Goal: Transaction & Acquisition: Book appointment/travel/reservation

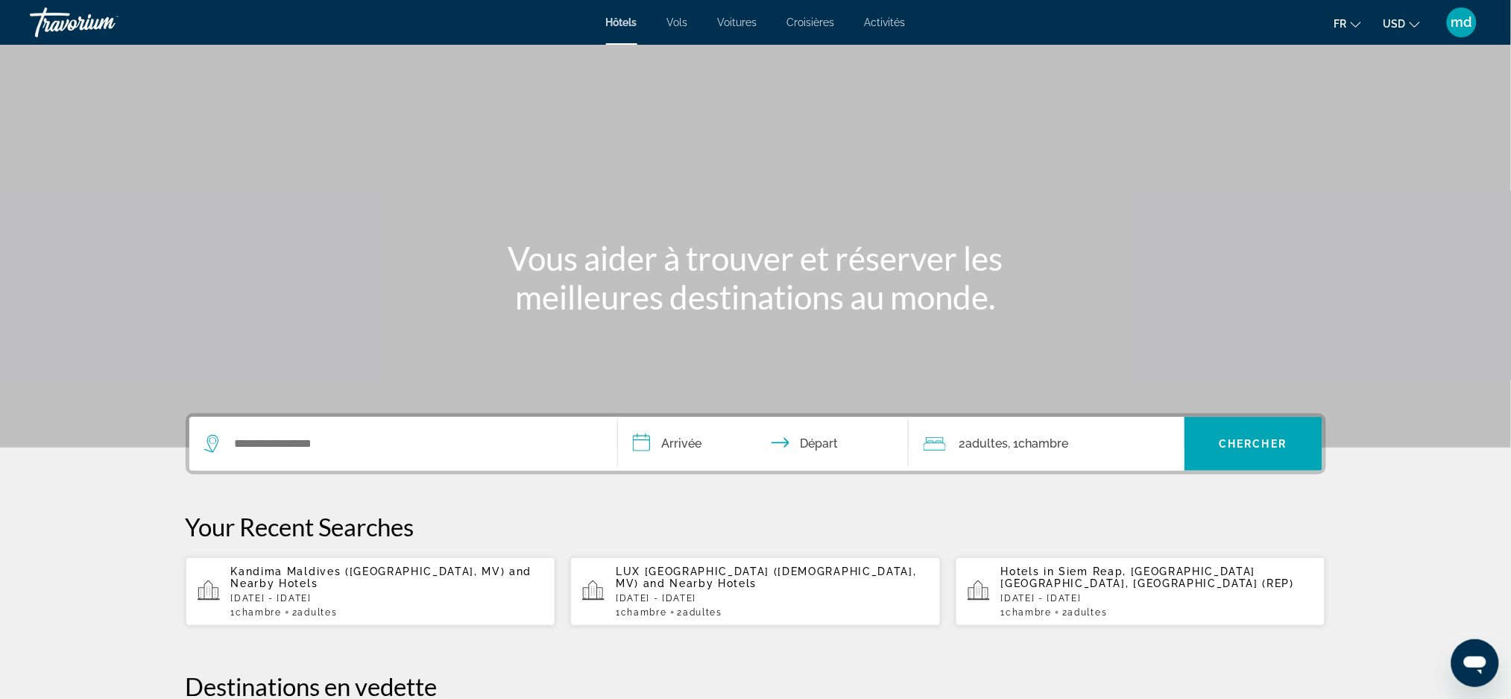
click at [1392, 28] on span "USD" at bounding box center [1395, 24] width 22 height 12
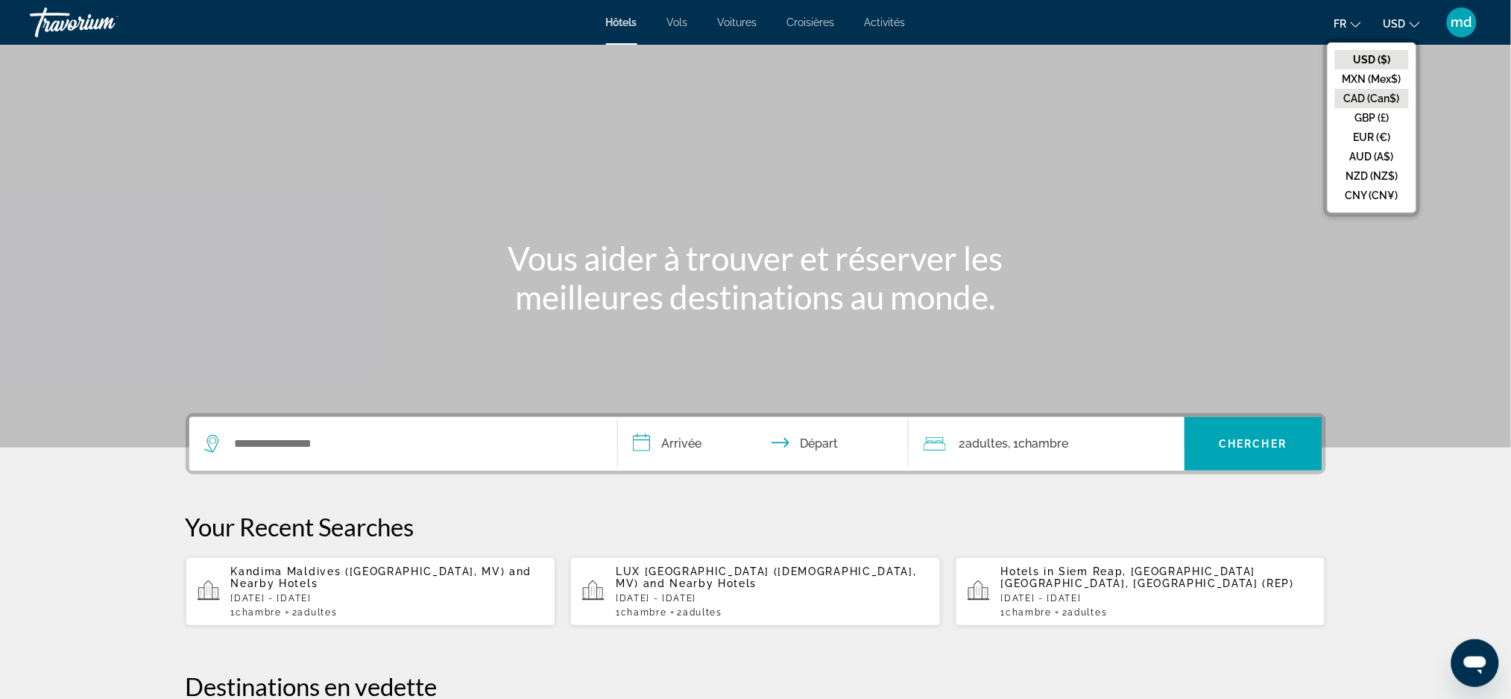
click at [1381, 89] on button "CAD (Can$)" at bounding box center [1372, 98] width 74 height 19
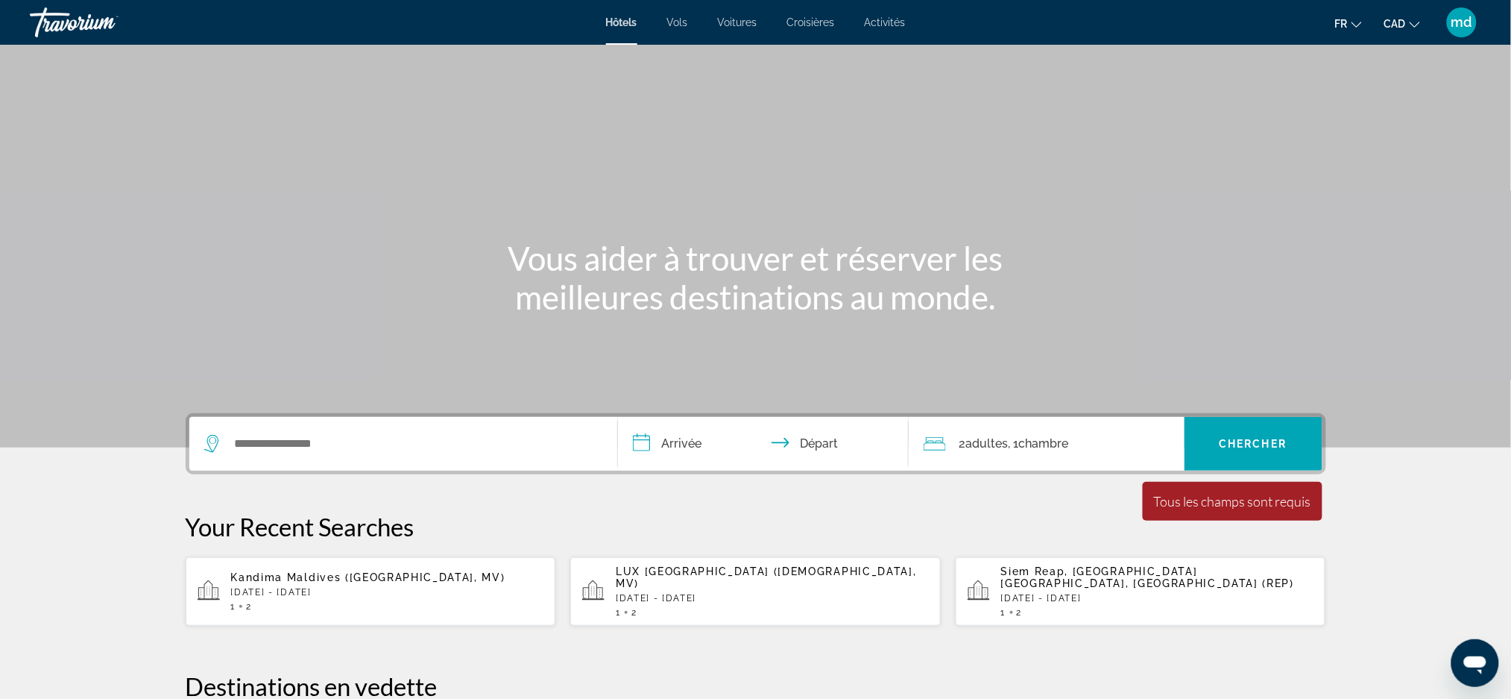
click at [310, 459] on div "Search widget" at bounding box center [403, 444] width 398 height 54
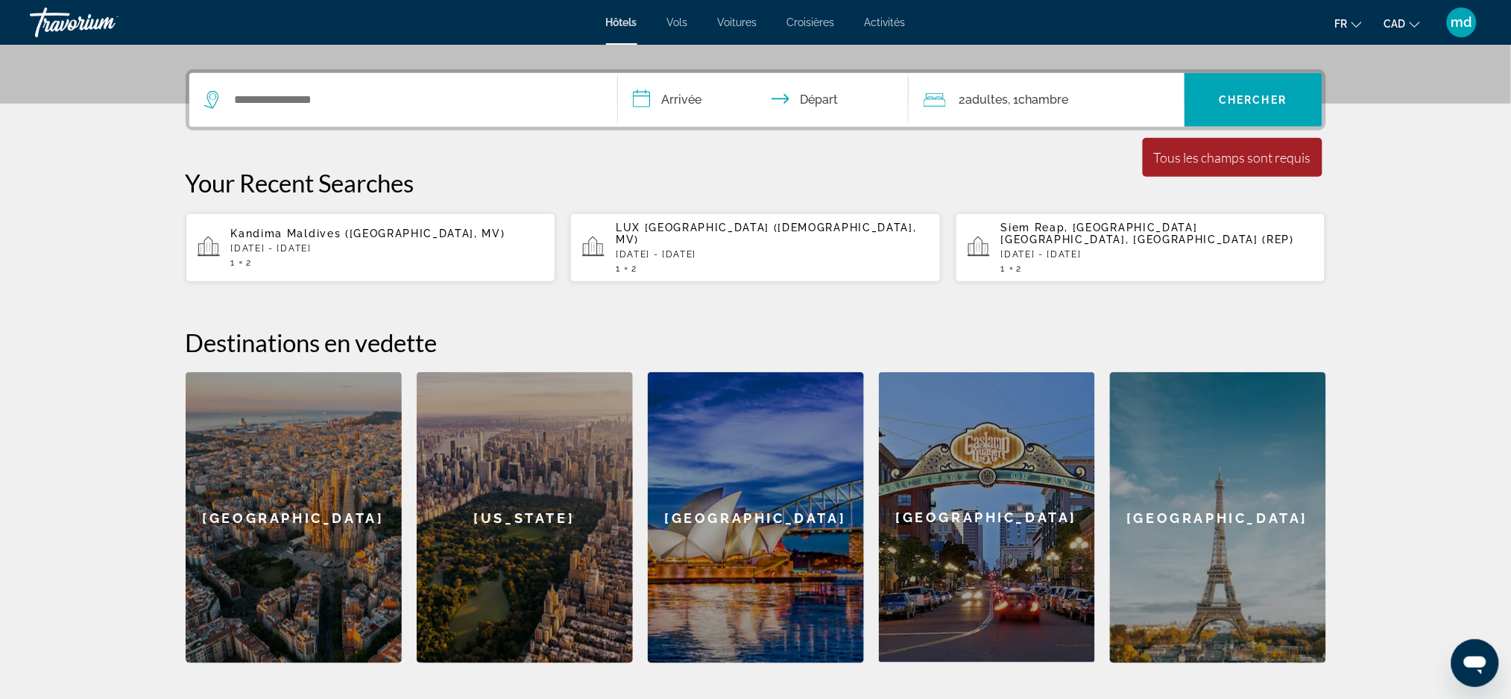
scroll to position [364, 0]
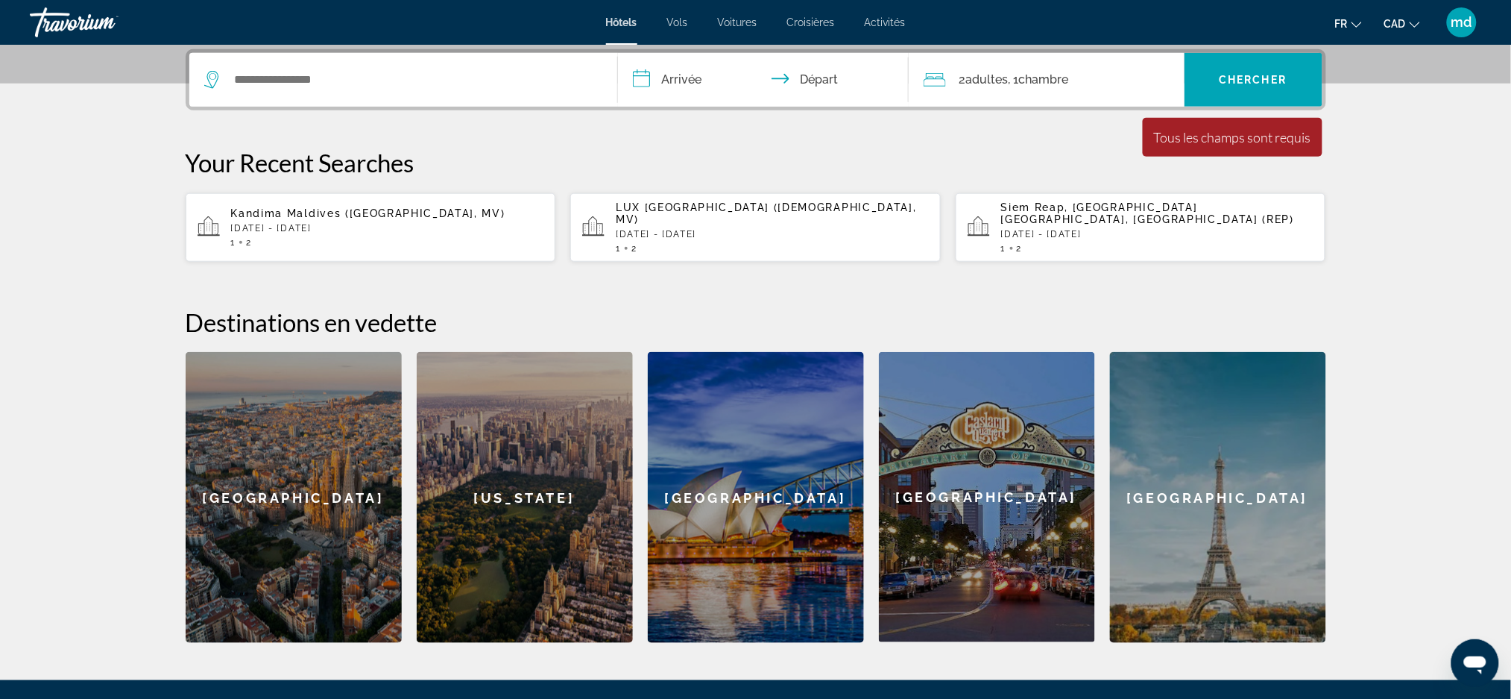
click at [386, 65] on div "Search widget" at bounding box center [403, 80] width 398 height 54
click at [386, 80] on input "Search widget" at bounding box center [414, 80] width 362 height 22
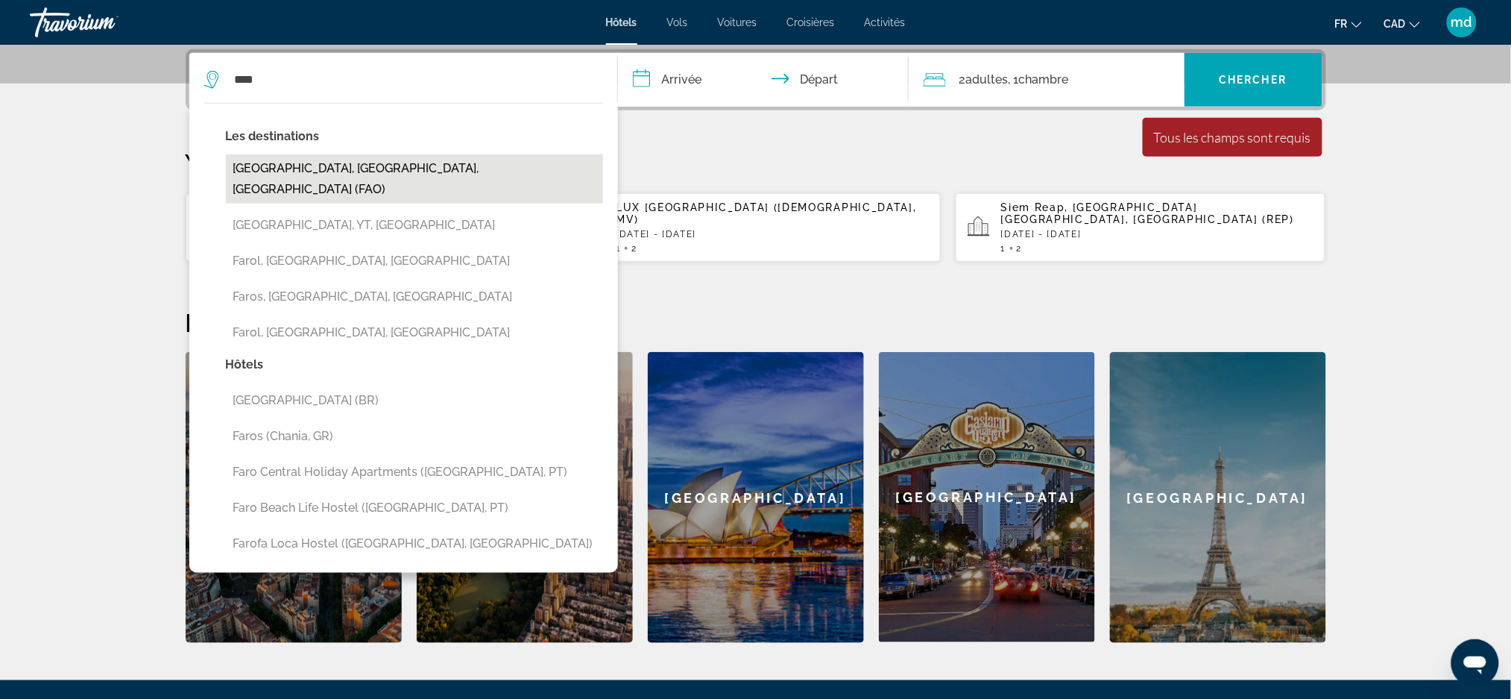
click at [347, 167] on button "[GEOGRAPHIC_DATA], [GEOGRAPHIC_DATA], [GEOGRAPHIC_DATA] (FAO)" at bounding box center [414, 178] width 377 height 49
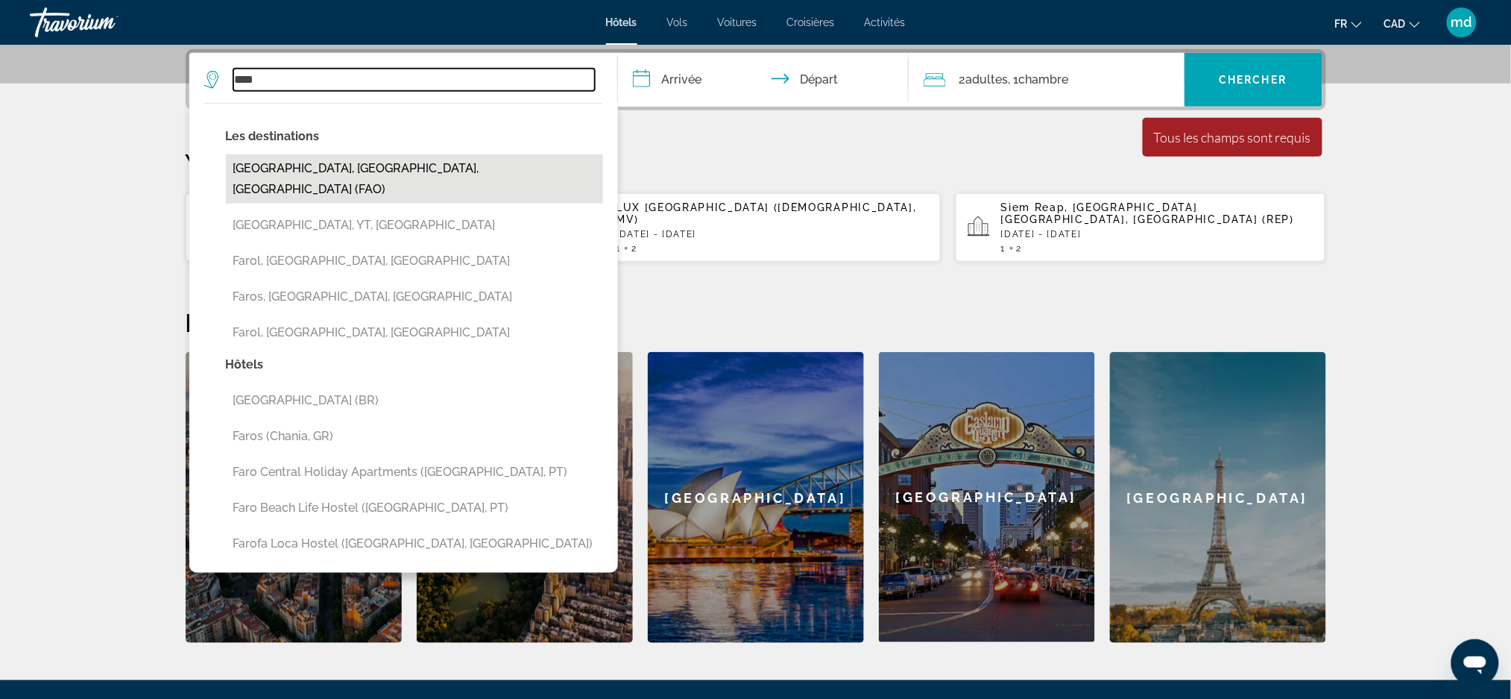
type input "**********"
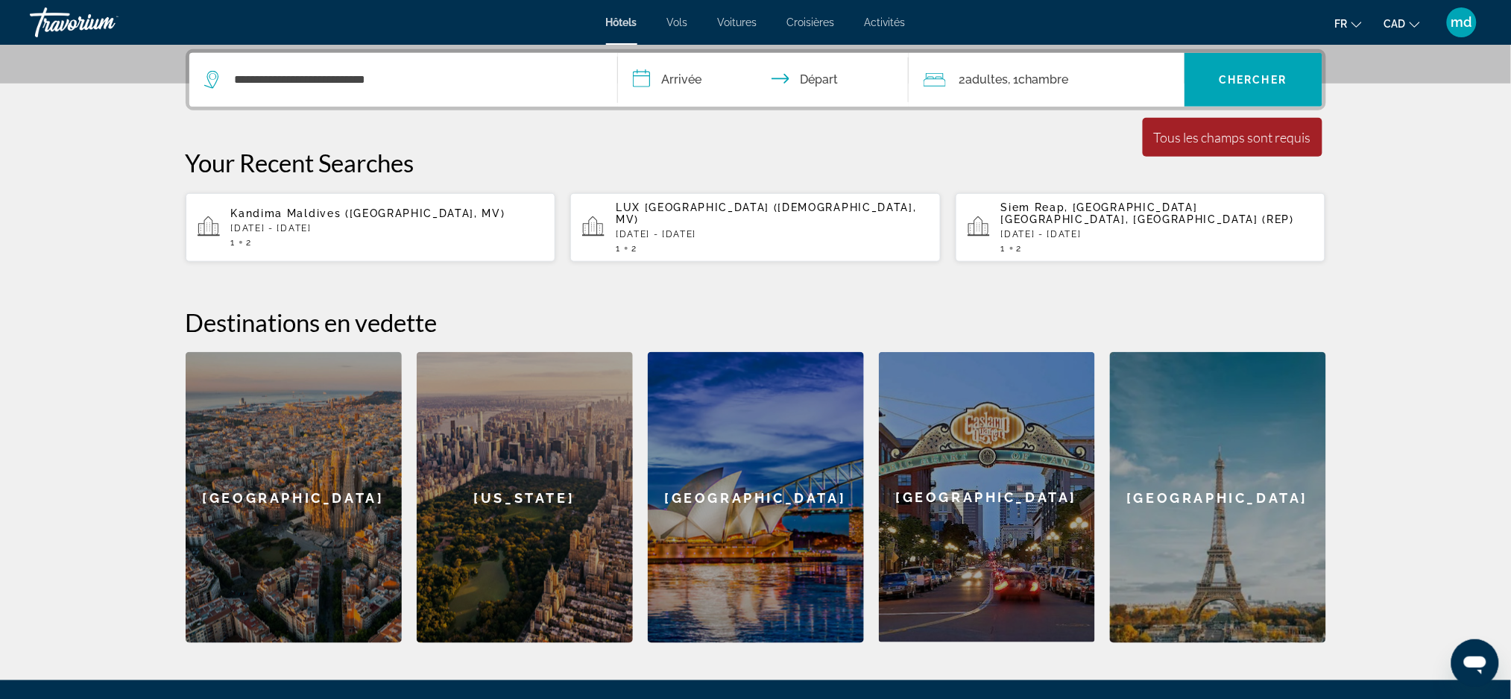
click at [692, 86] on input "**********" at bounding box center [766, 82] width 297 height 58
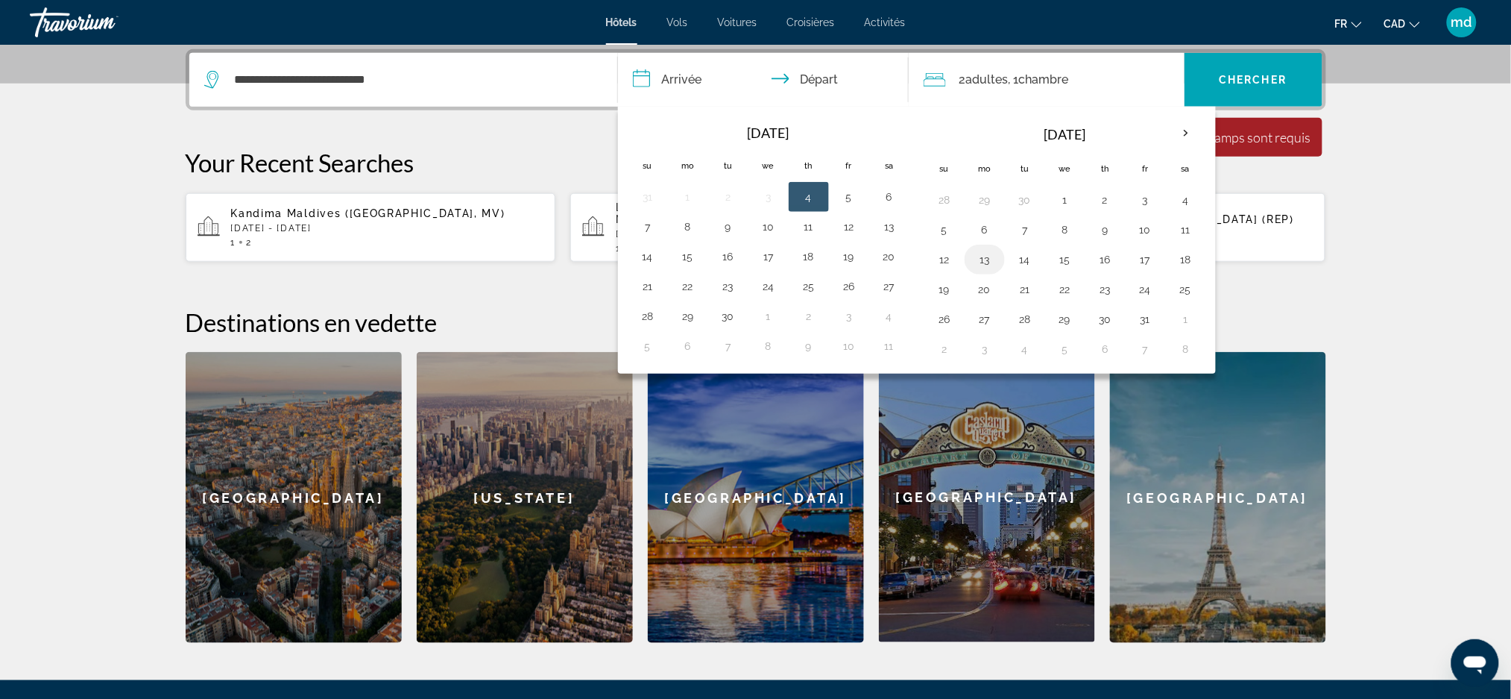
click at [977, 257] on button "13" at bounding box center [985, 259] width 24 height 21
click at [948, 289] on button "19" at bounding box center [945, 289] width 24 height 21
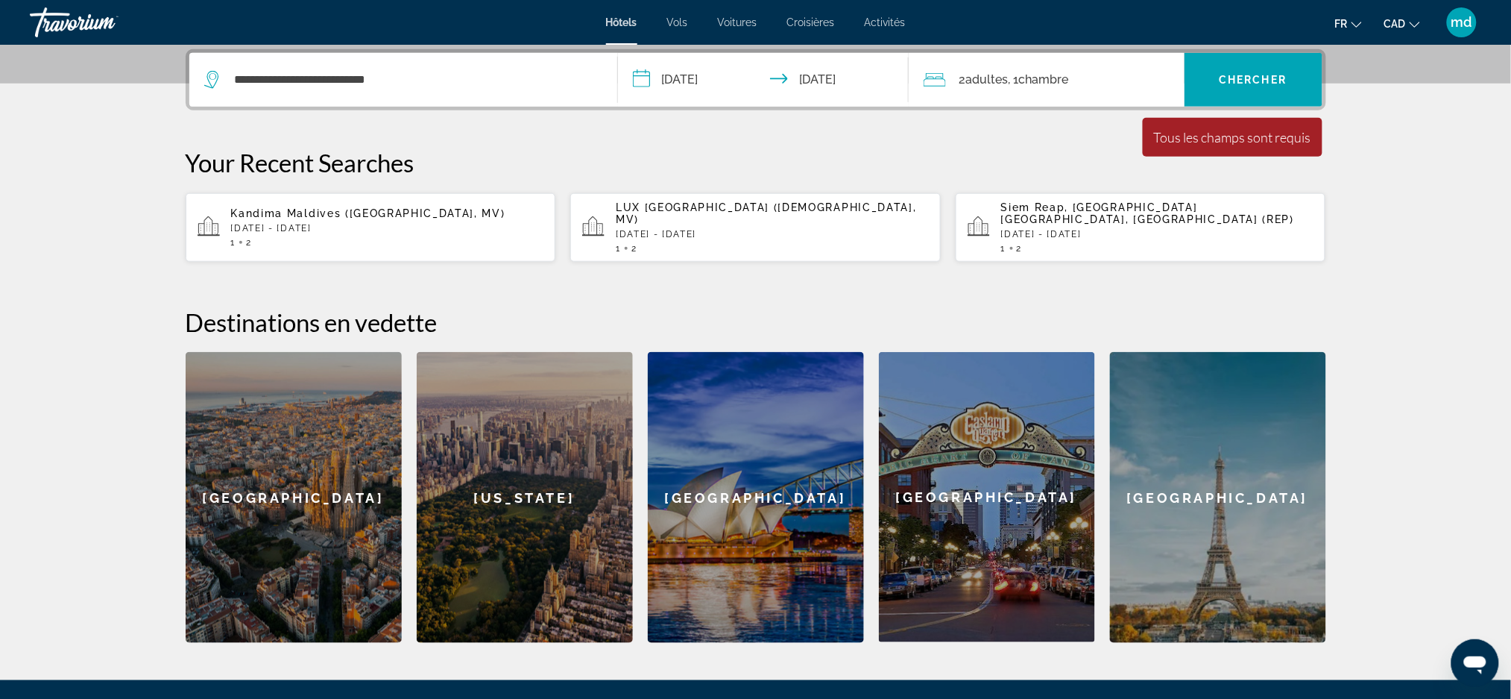
click at [718, 75] on input "**********" at bounding box center [766, 82] width 297 height 58
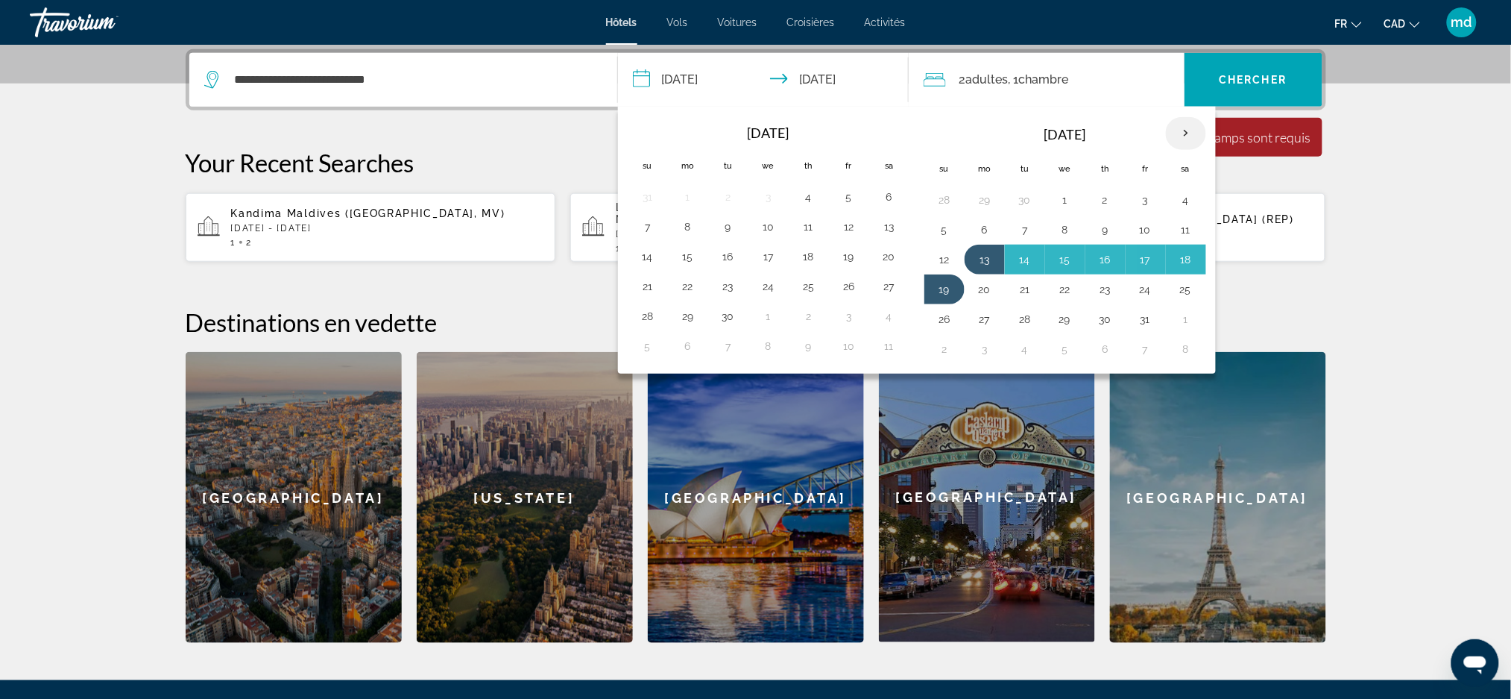
click at [1188, 133] on th "Next month" at bounding box center [1186, 133] width 40 height 33
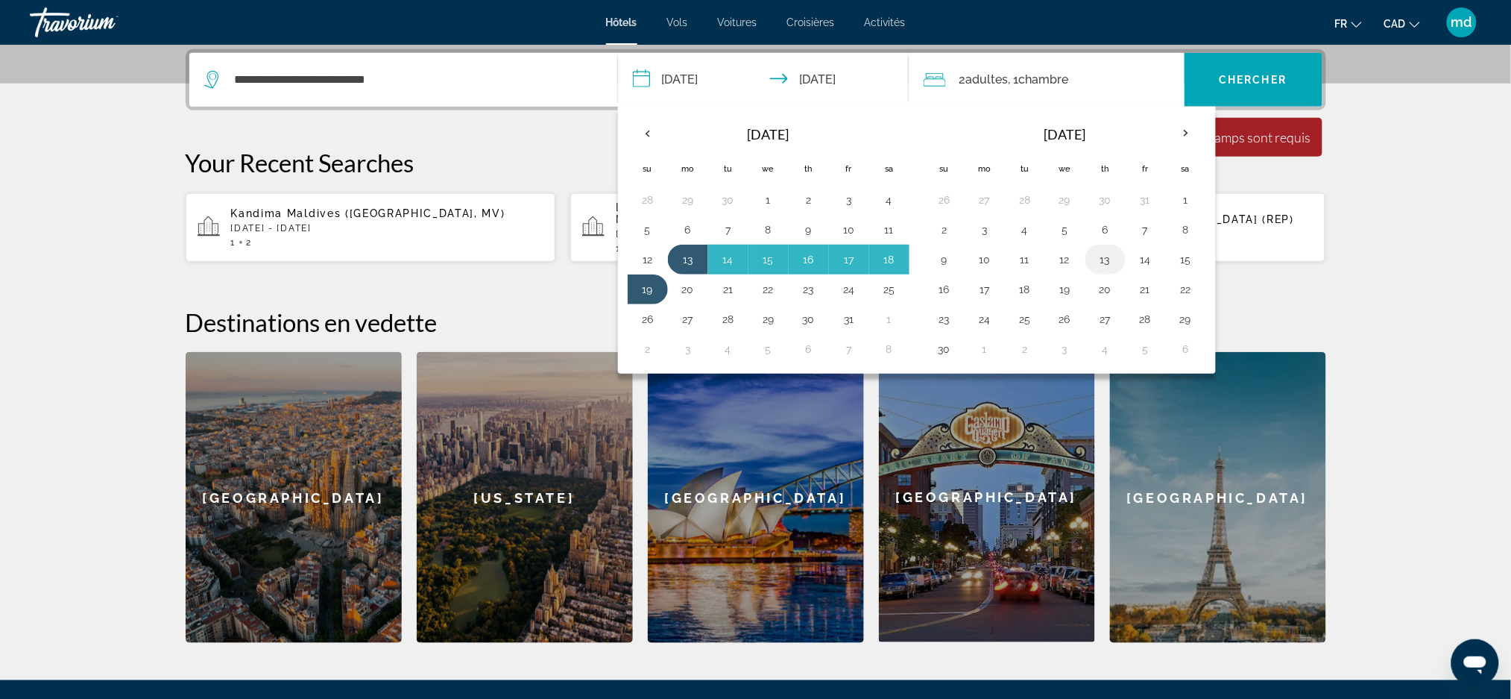
click at [1105, 262] on button "13" at bounding box center [1106, 259] width 24 height 21
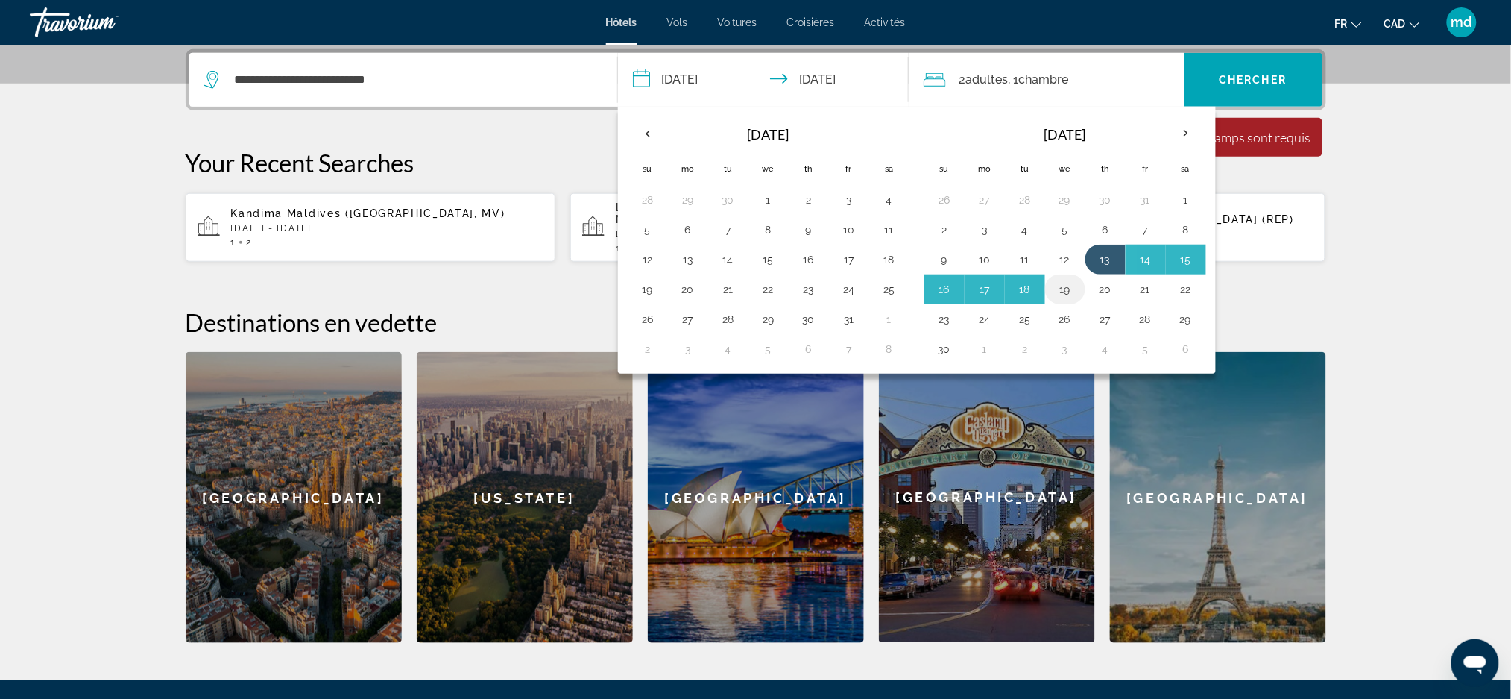
click at [1069, 293] on button "19" at bounding box center [1066, 289] width 24 height 21
type input "**********"
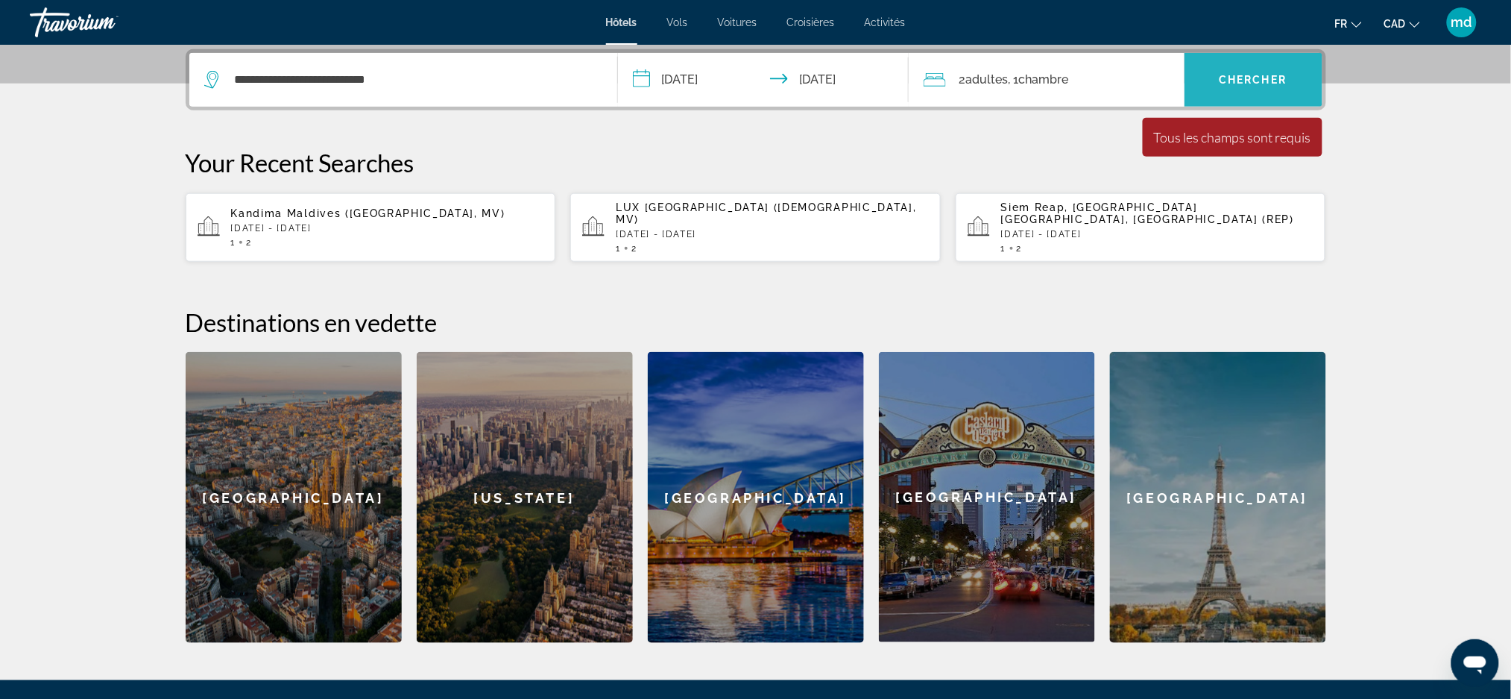
click at [1249, 67] on span "Search widget" at bounding box center [1254, 80] width 138 height 36
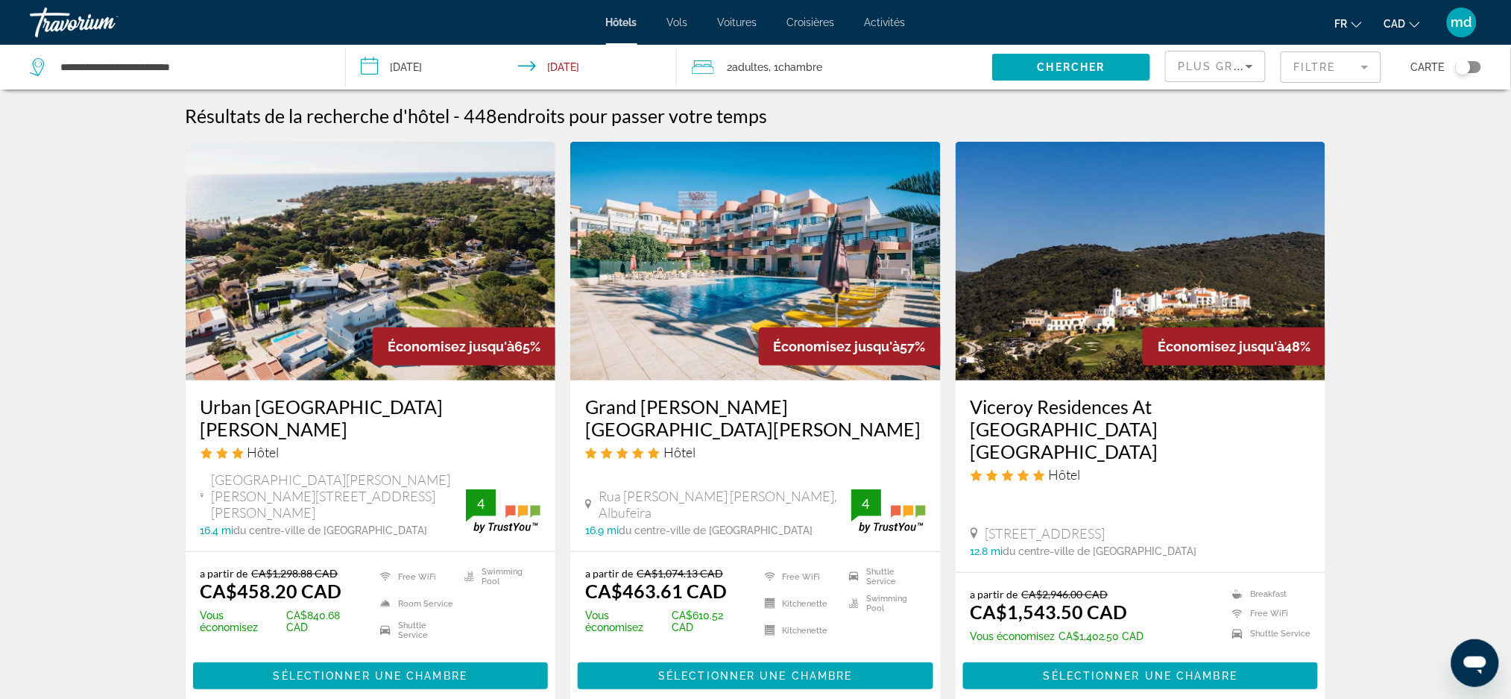
drag, startPoint x: 43, startPoint y: 273, endPoint x: 28, endPoint y: 273, distance: 14.2
click at [696, 409] on h3 "Grand [PERSON_NAME][GEOGRAPHIC_DATA][PERSON_NAME]" at bounding box center [755, 417] width 341 height 45
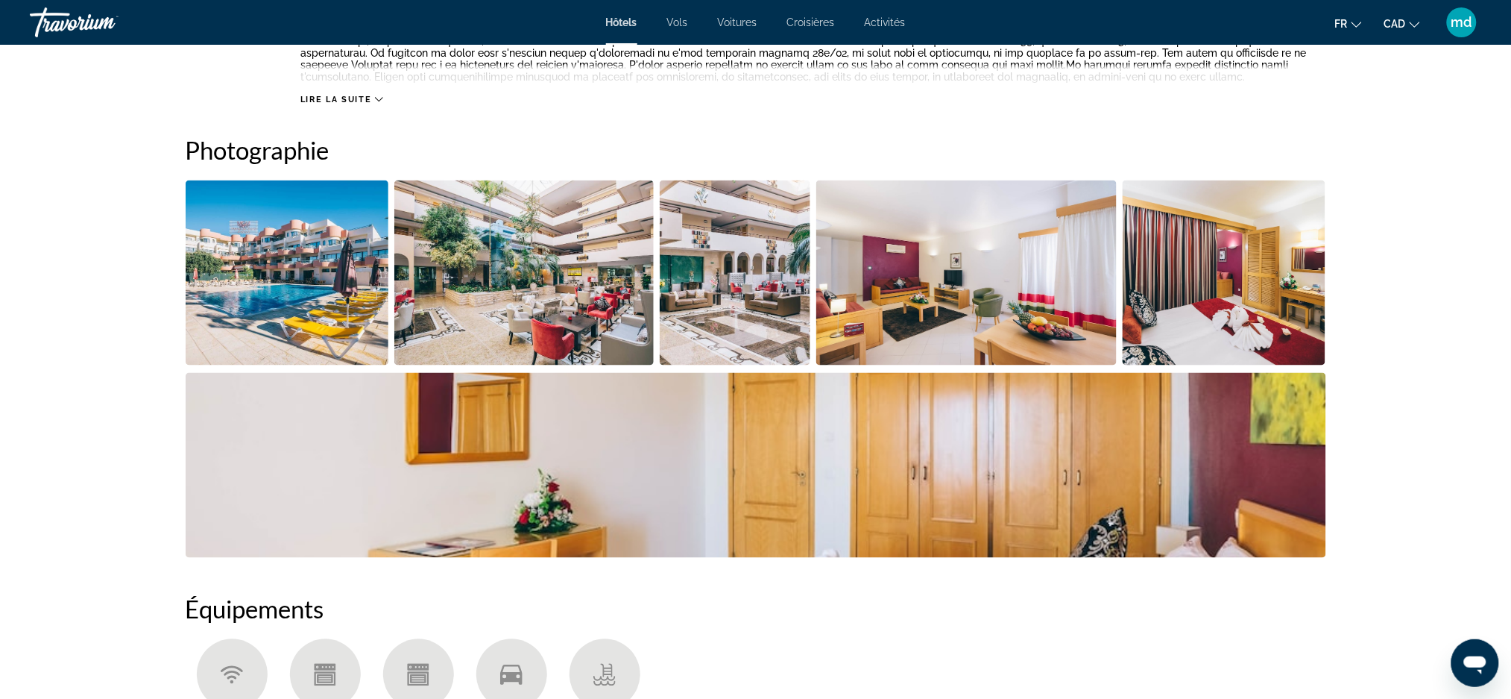
scroll to position [630, 0]
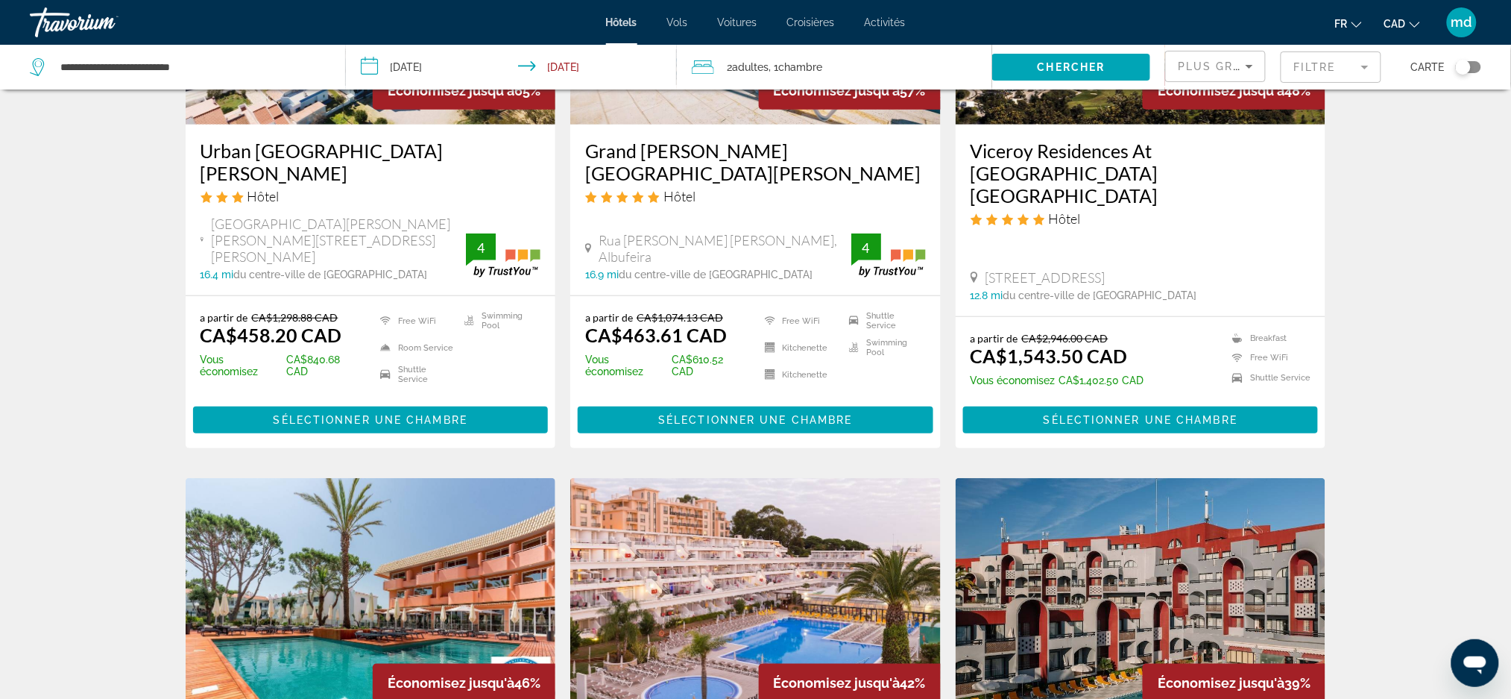
scroll to position [597, 0]
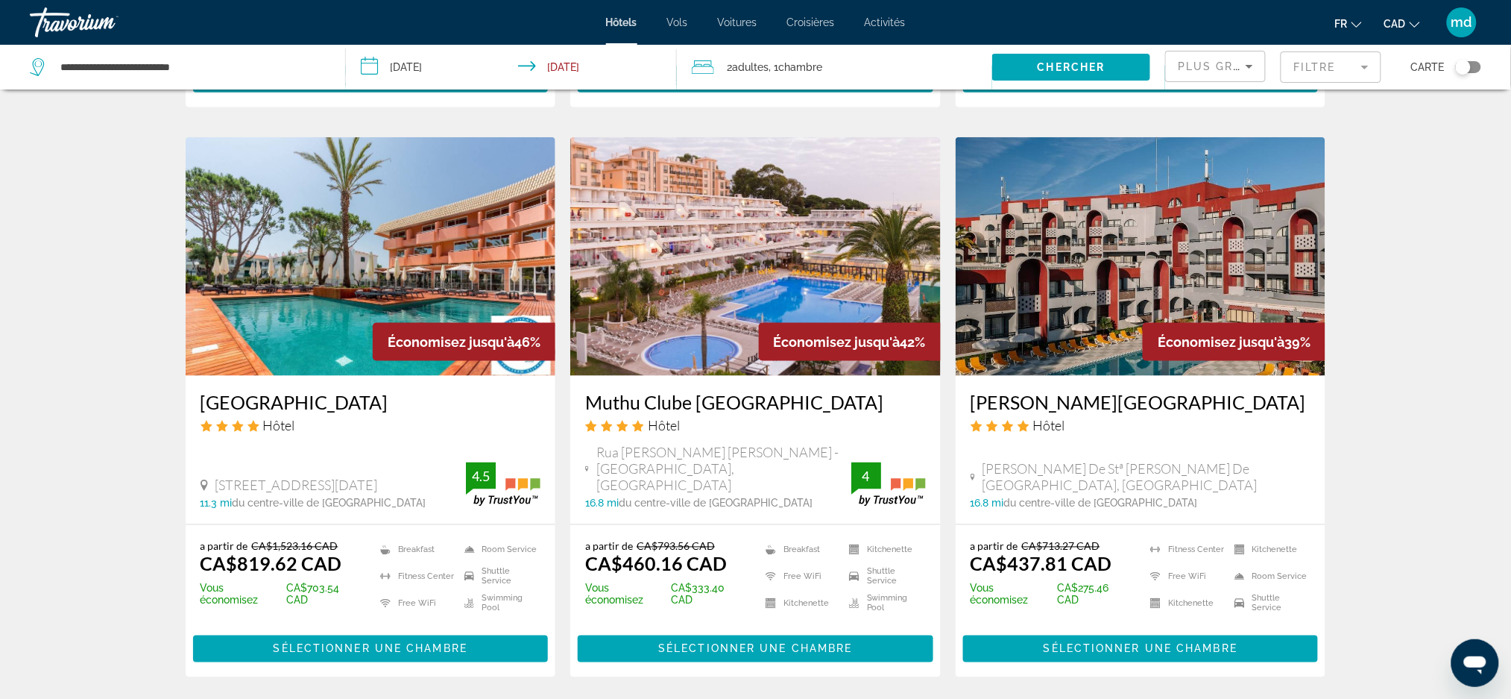
click at [683, 391] on h3 "Muthu Clube [GEOGRAPHIC_DATA]" at bounding box center [755, 402] width 341 height 22
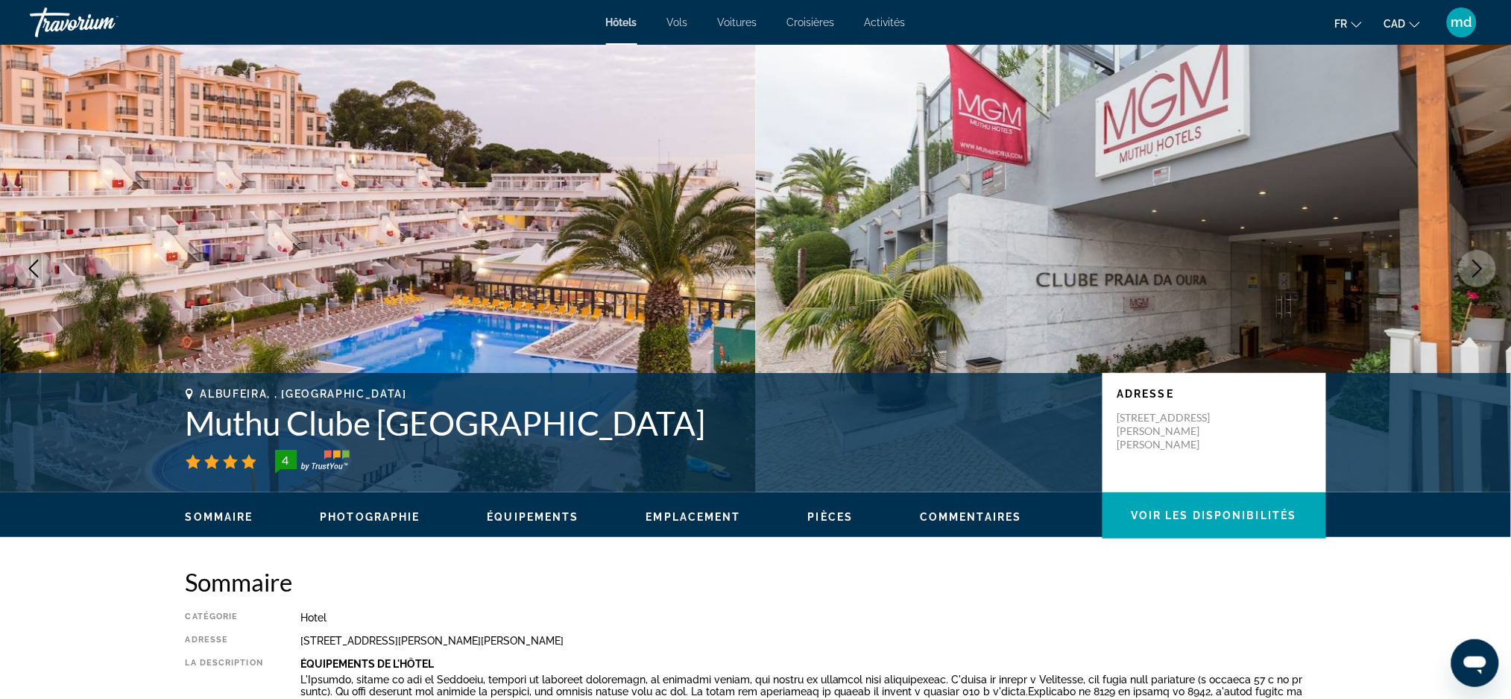
click at [1476, 274] on icon "Next image" at bounding box center [1478, 268] width 18 height 18
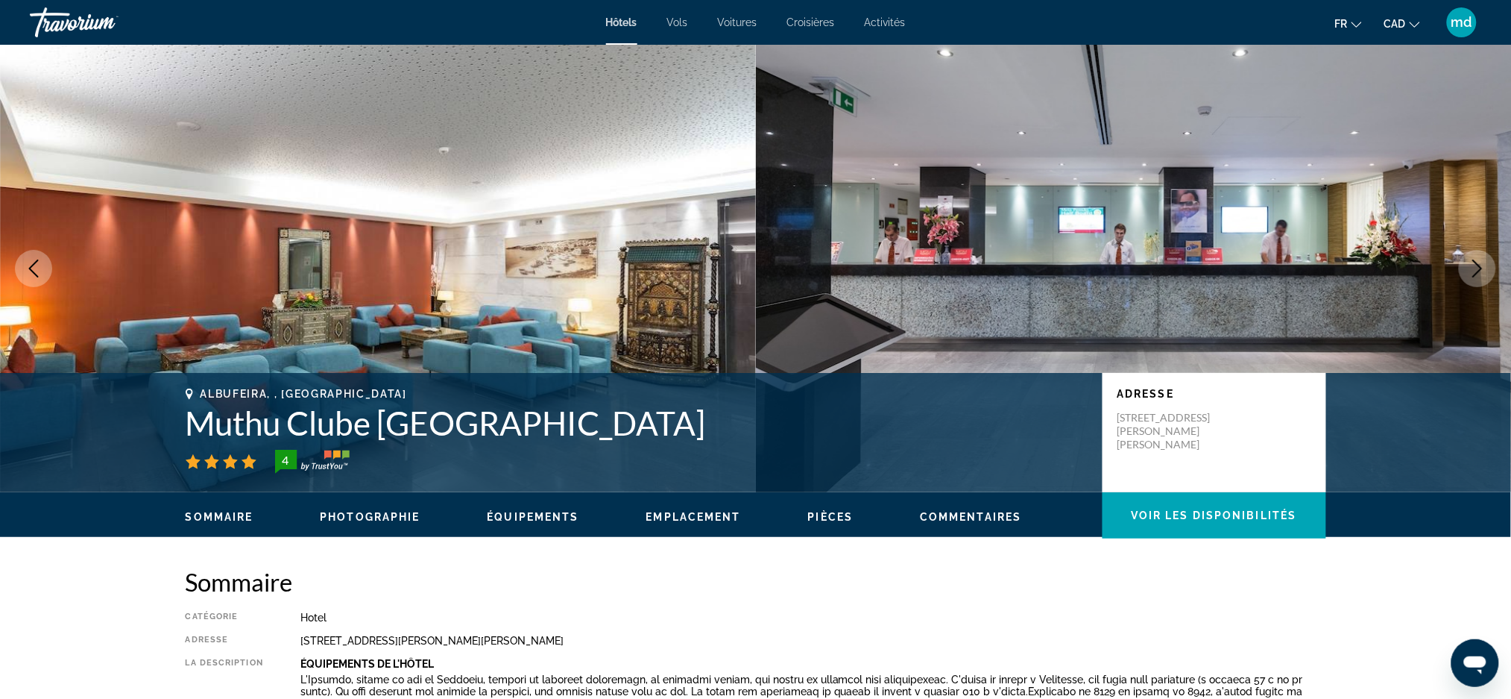
click at [1476, 274] on icon "Next image" at bounding box center [1478, 268] width 10 height 18
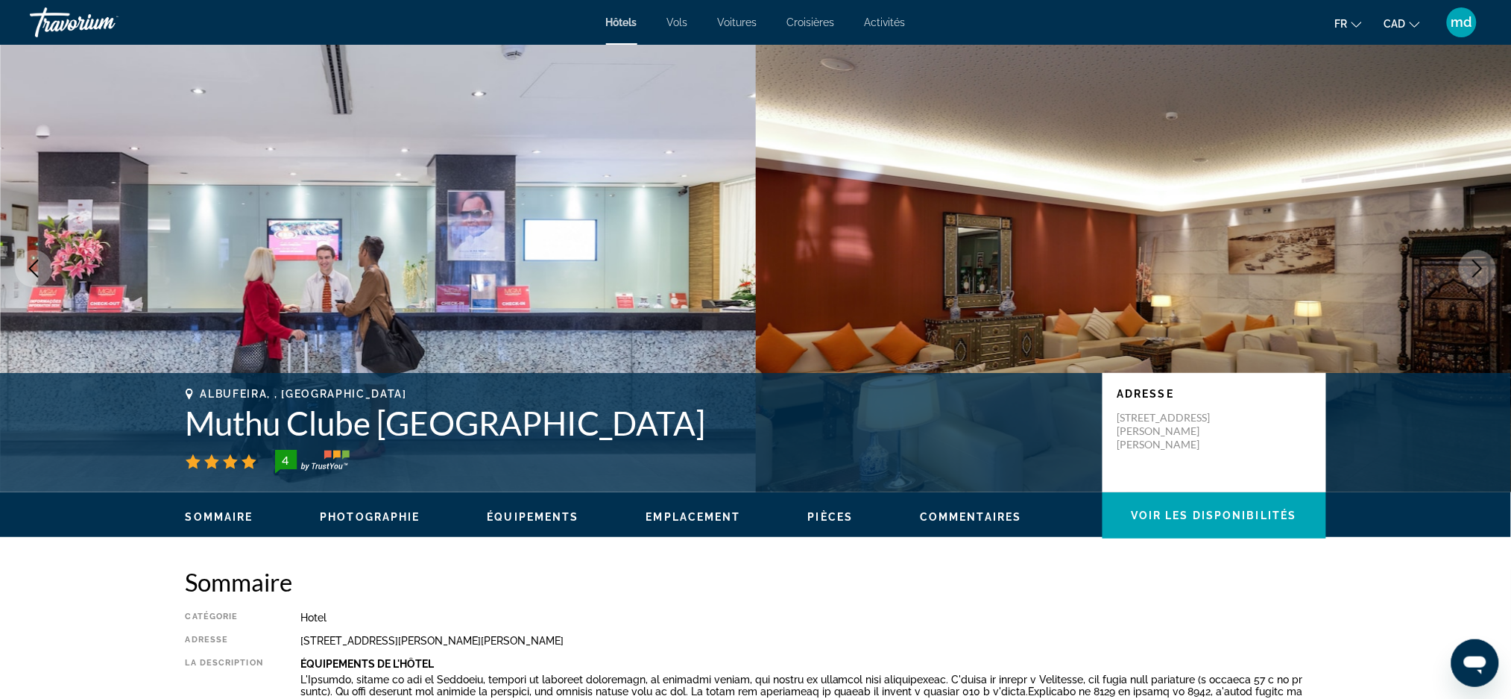
click at [1482, 287] on img "Main content" at bounding box center [1134, 268] width 756 height 447
click at [1482, 277] on button "Next image" at bounding box center [1477, 268] width 37 height 37
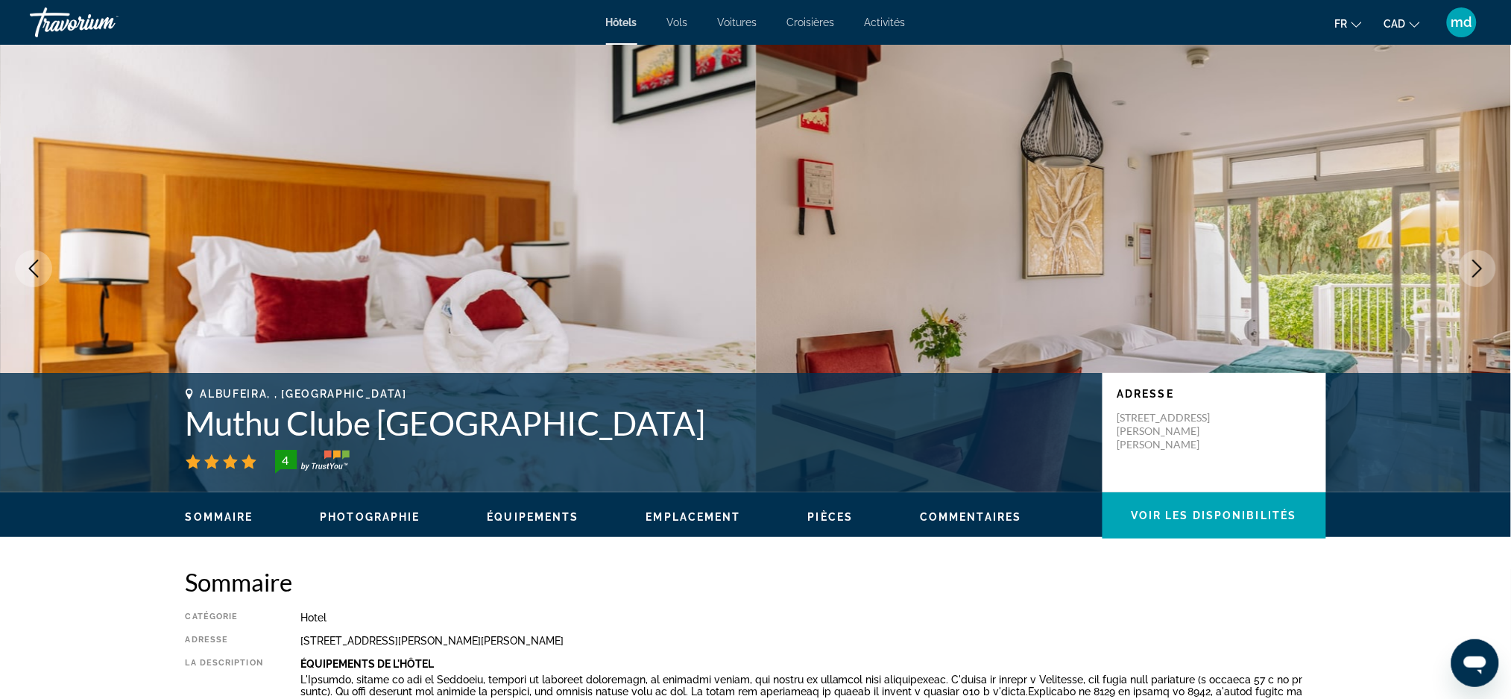
click at [1479, 277] on button "Next image" at bounding box center [1477, 268] width 37 height 37
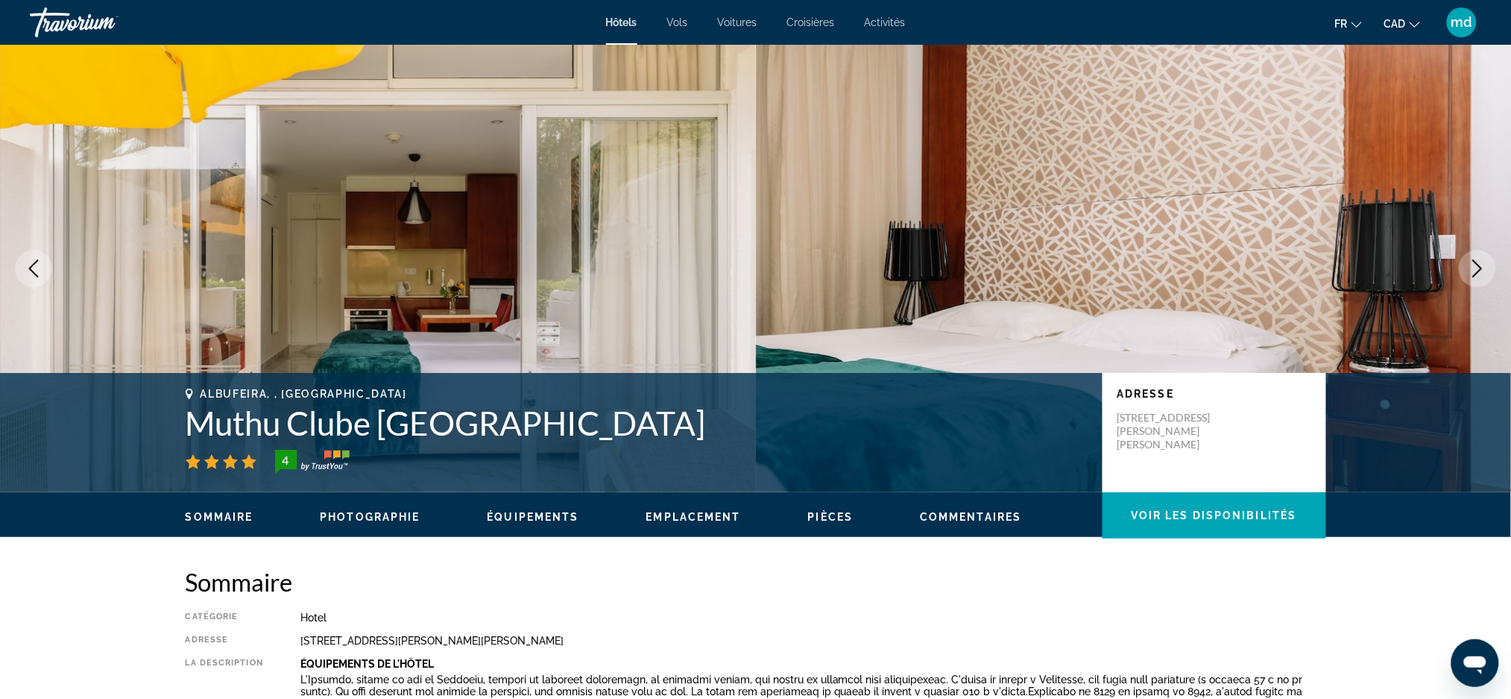
click at [1479, 277] on button "Next image" at bounding box center [1477, 268] width 37 height 37
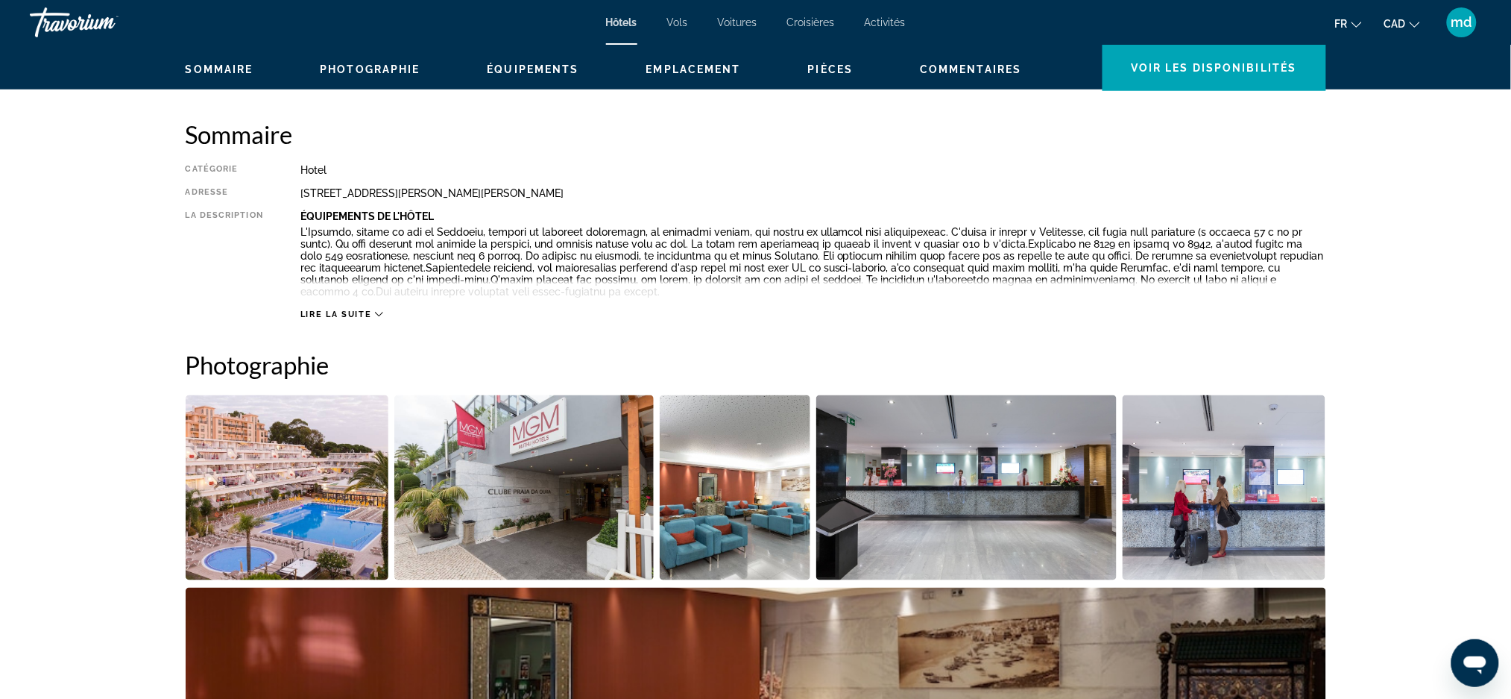
scroll to position [695, 0]
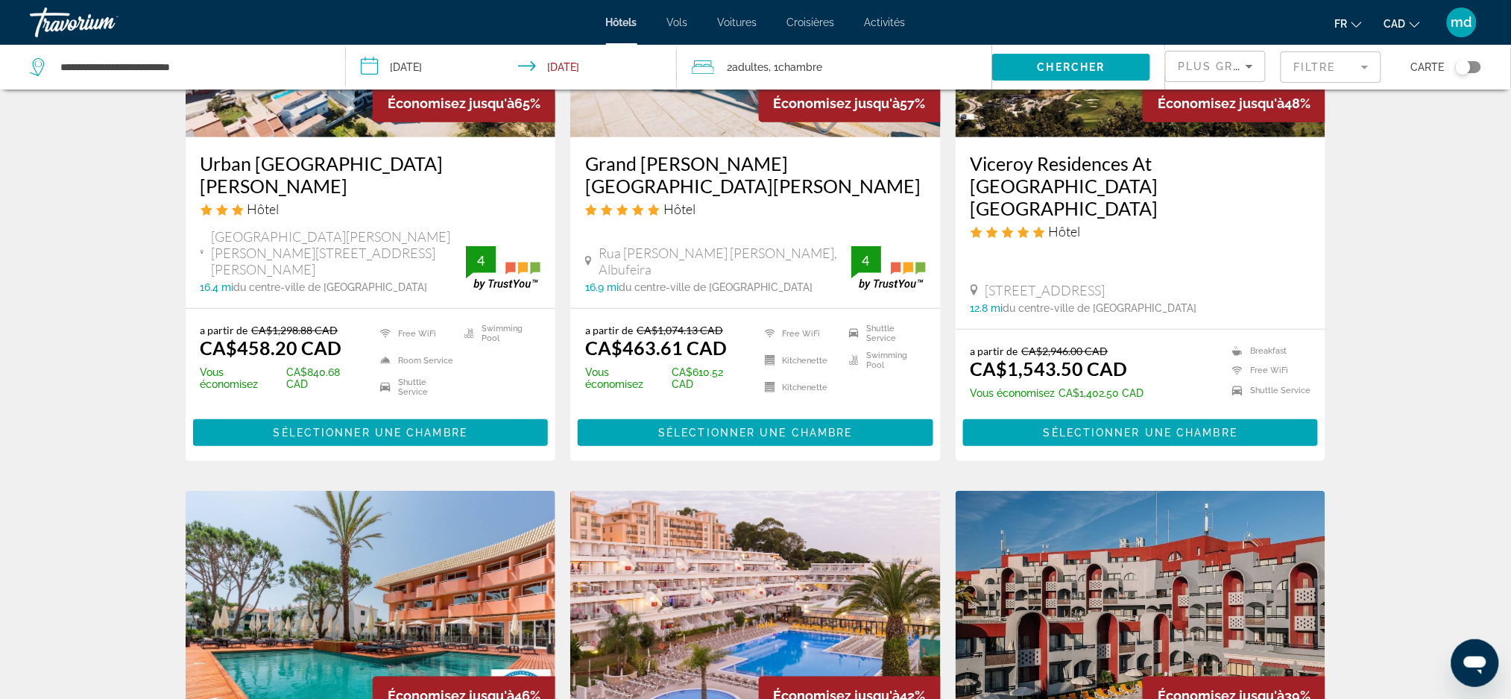
scroll to position [597, 0]
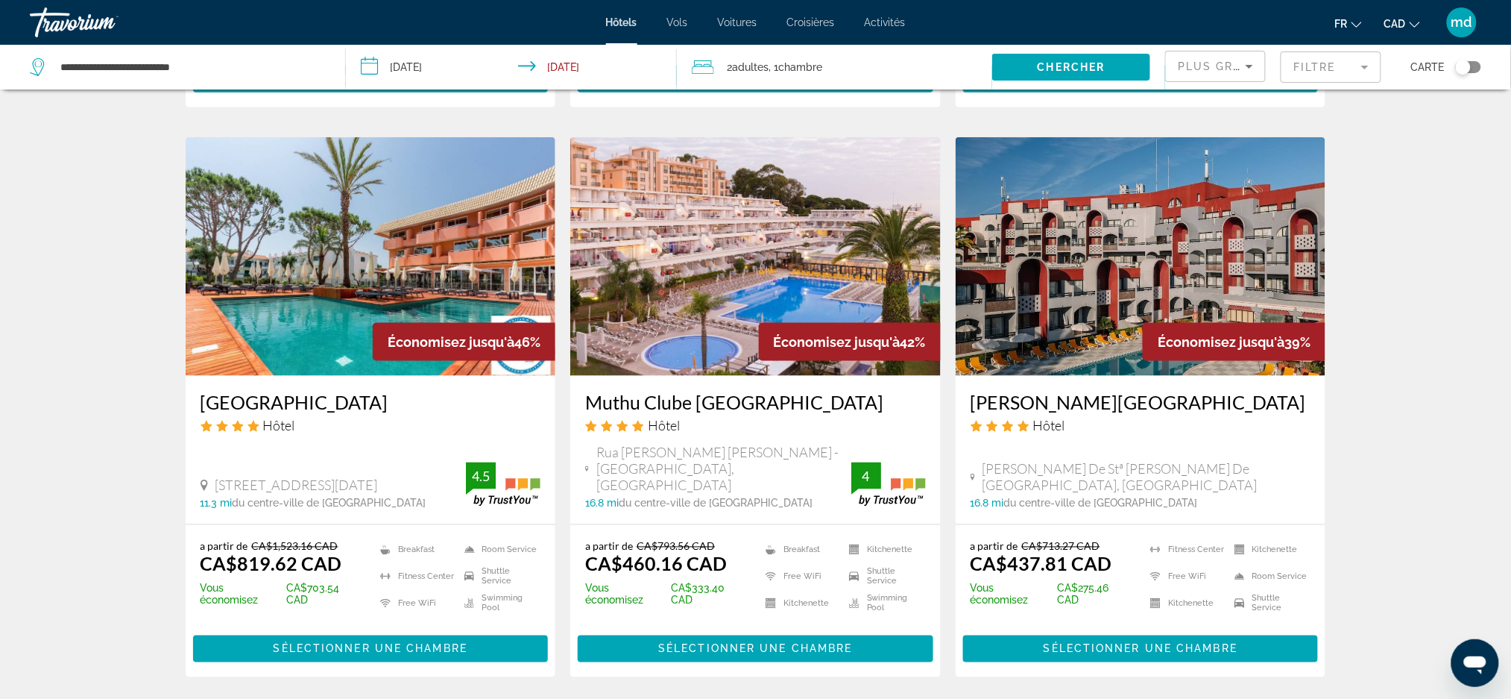
click at [262, 391] on h3 "[GEOGRAPHIC_DATA]" at bounding box center [371, 402] width 341 height 22
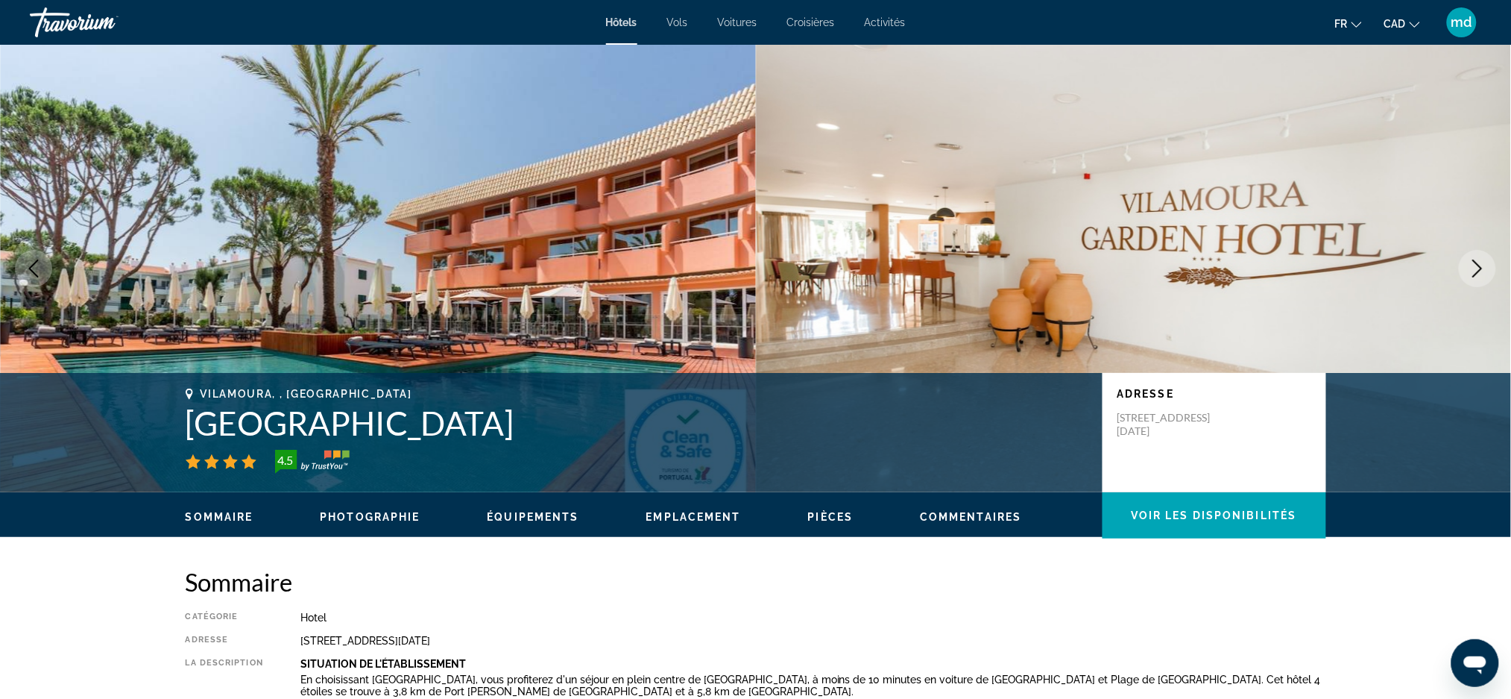
click at [1480, 271] on icon "Next image" at bounding box center [1478, 268] width 10 height 18
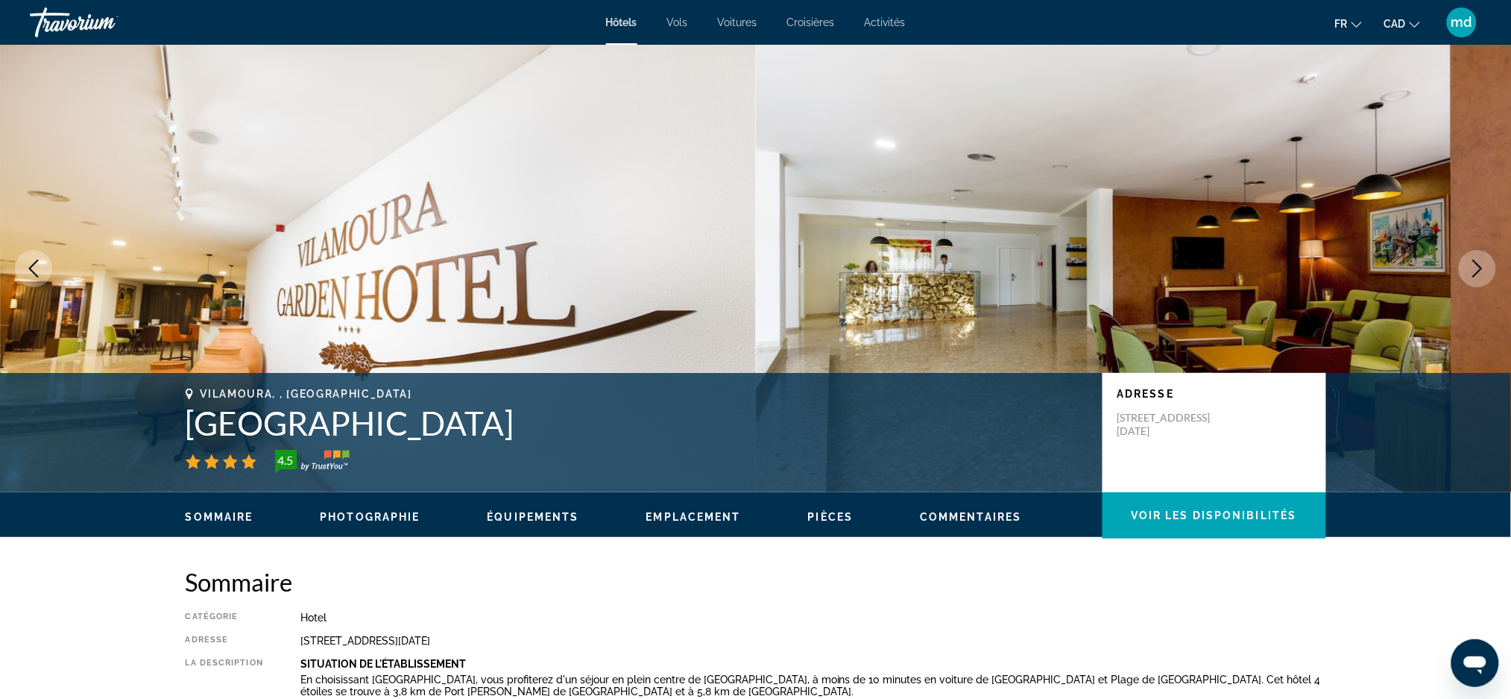
click at [1477, 268] on icon "Next image" at bounding box center [1478, 268] width 18 height 18
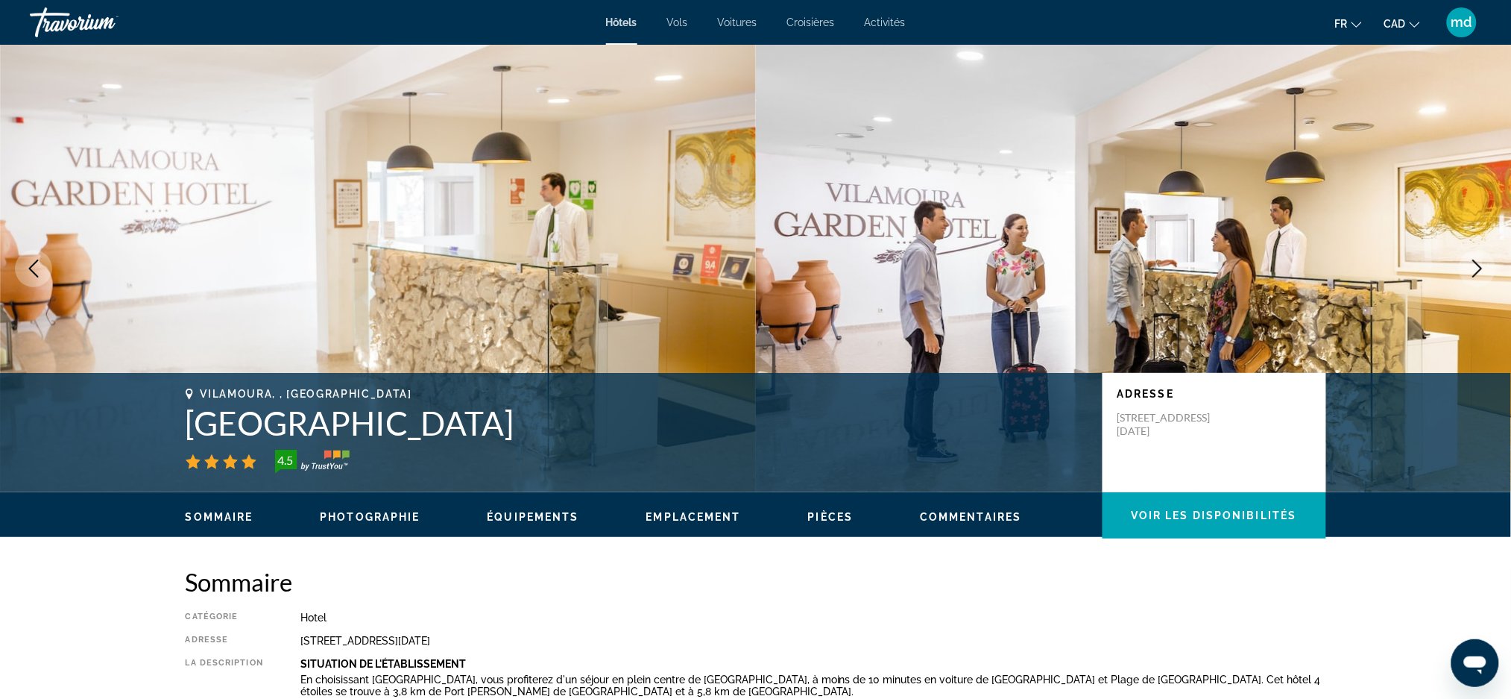
click at [1477, 268] on icon "Next image" at bounding box center [1478, 268] width 18 height 18
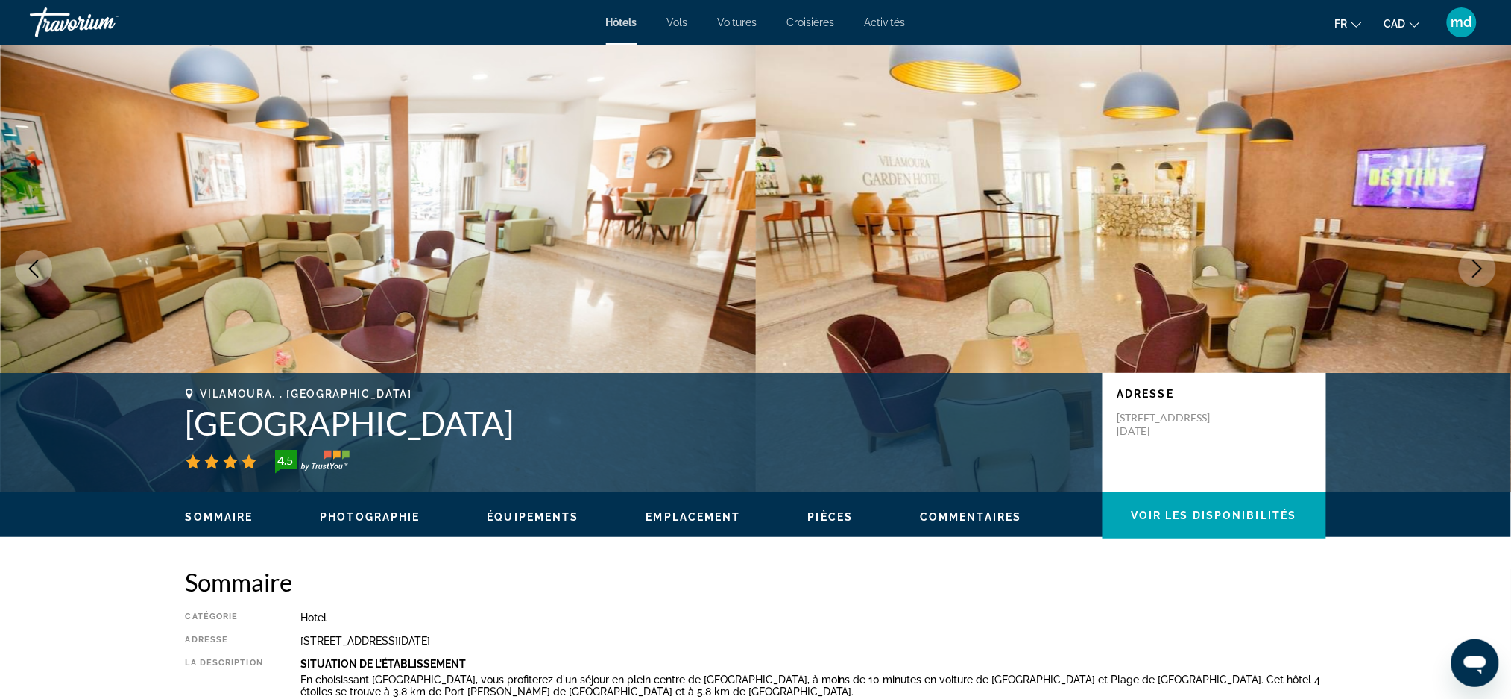
click at [1476, 268] on icon "Next image" at bounding box center [1478, 268] width 18 height 18
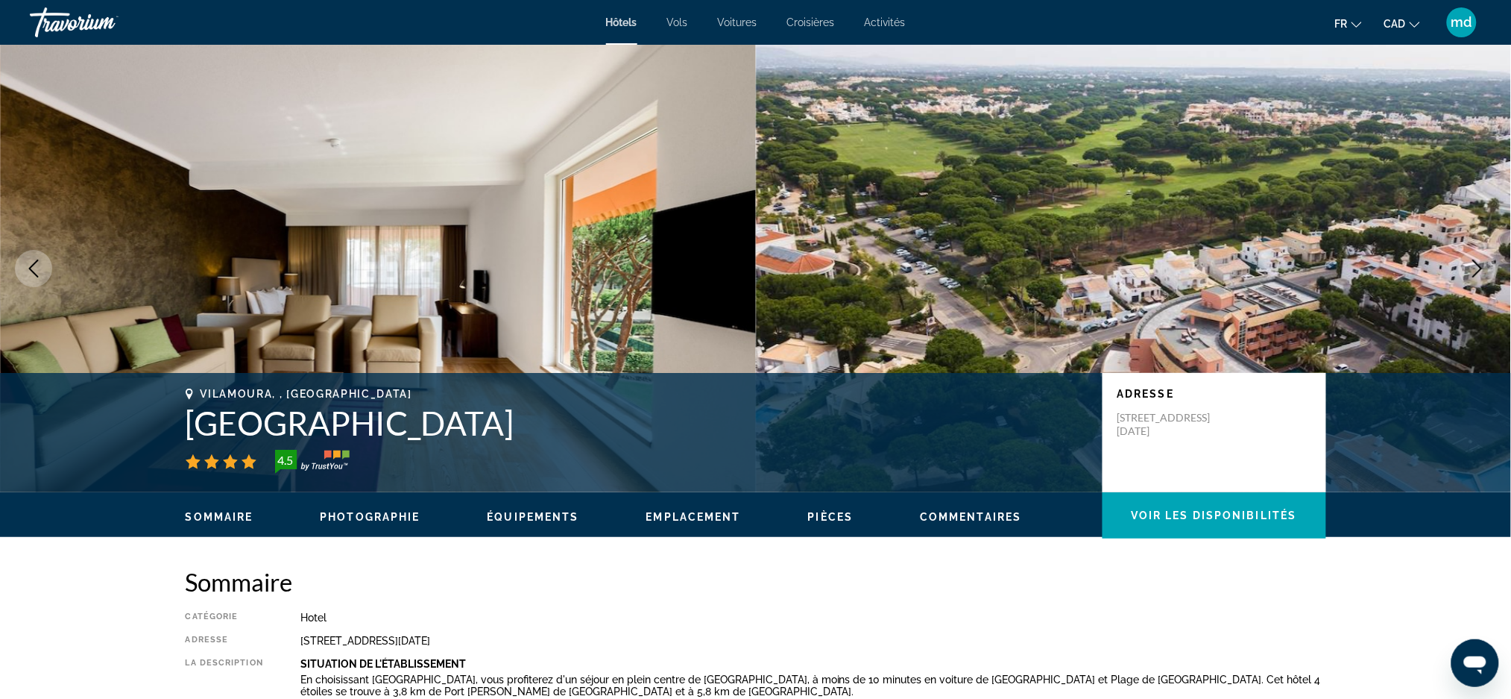
click at [1476, 268] on icon "Next image" at bounding box center [1478, 268] width 18 height 18
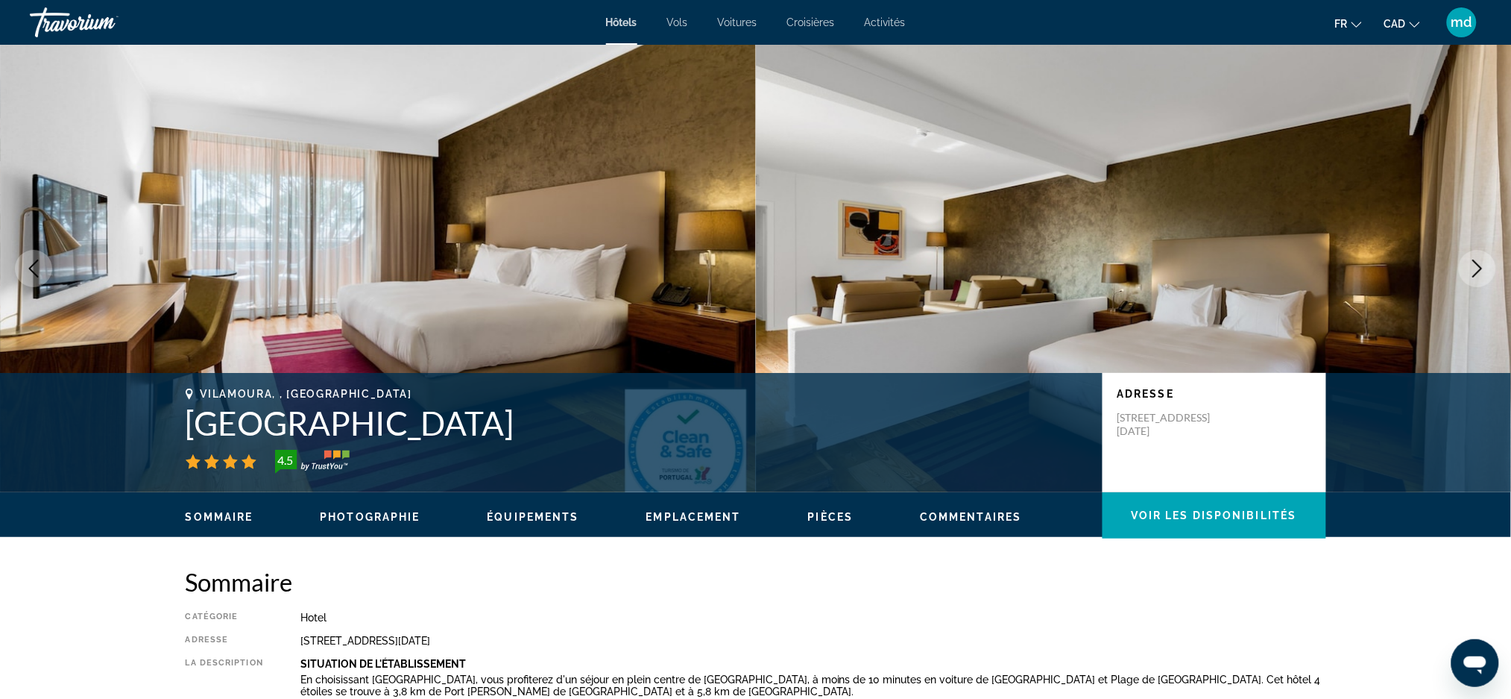
click at [1476, 268] on icon "Next image" at bounding box center [1478, 268] width 18 height 18
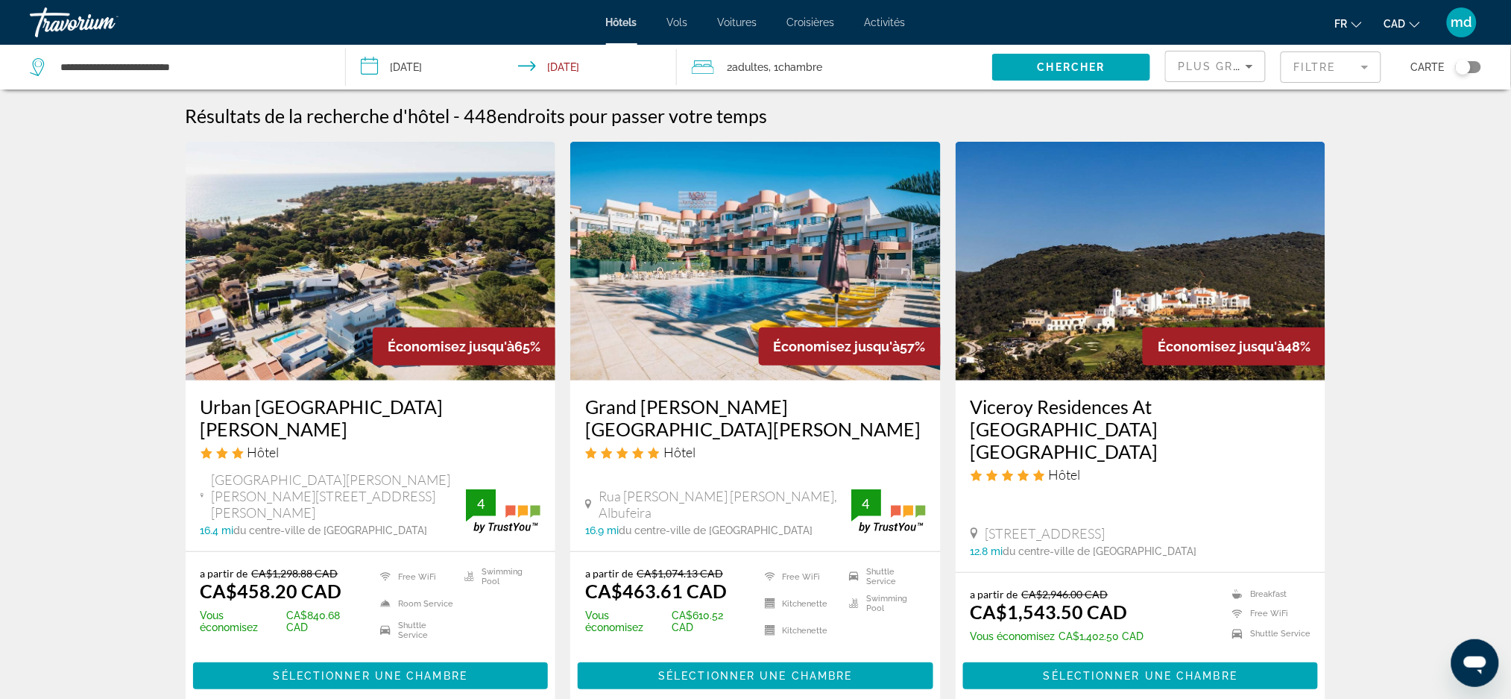
click at [769, 409] on h3 "Grand [PERSON_NAME][GEOGRAPHIC_DATA][PERSON_NAME]" at bounding box center [755, 417] width 341 height 45
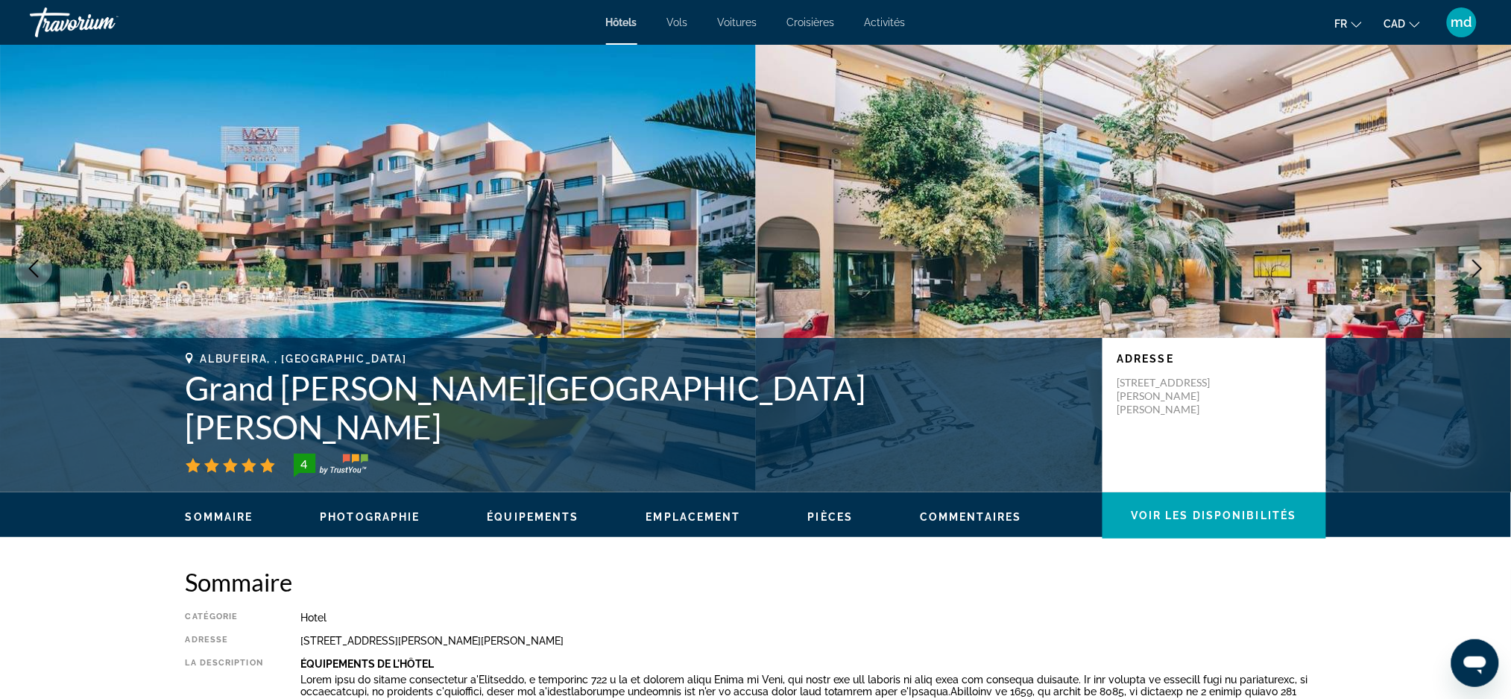
click at [1462, 262] on button "Next image" at bounding box center [1477, 268] width 37 height 37
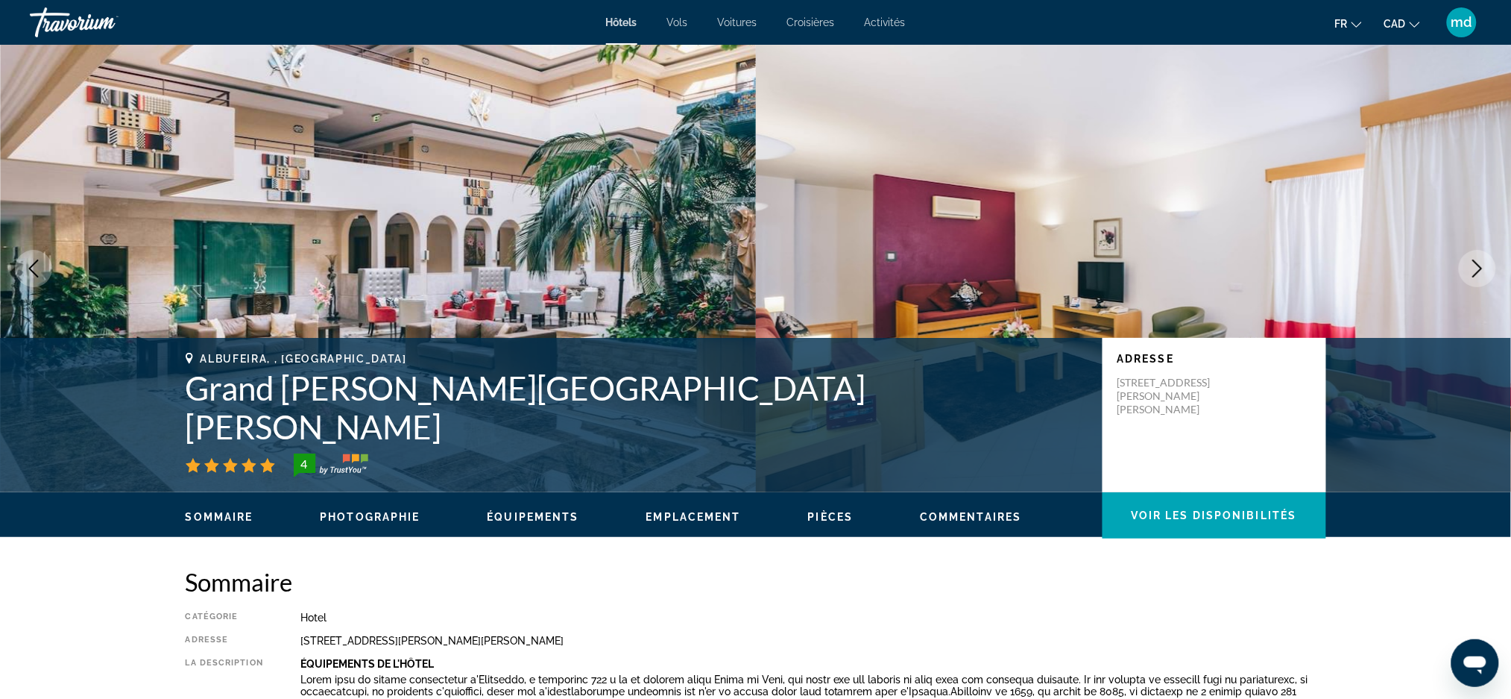
click at [1461, 262] on button "Next image" at bounding box center [1477, 268] width 37 height 37
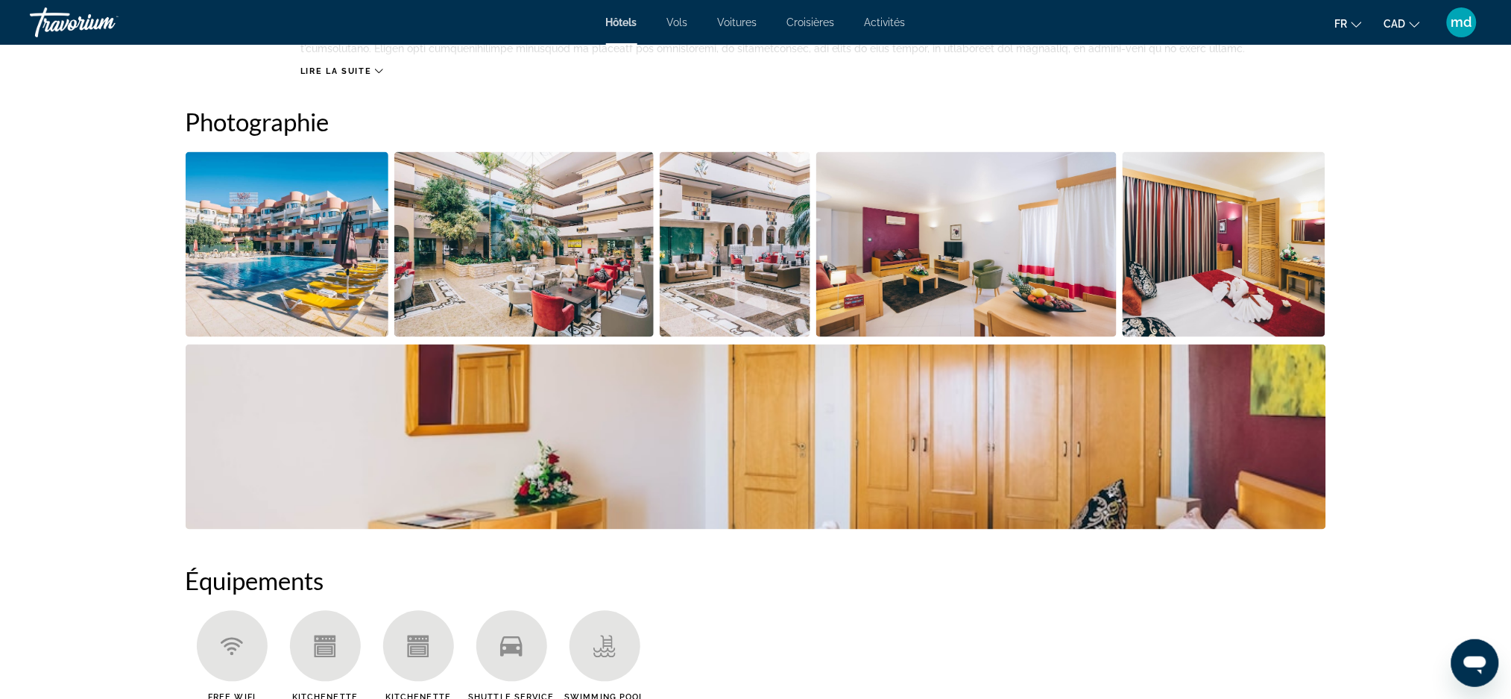
scroll to position [99, 0]
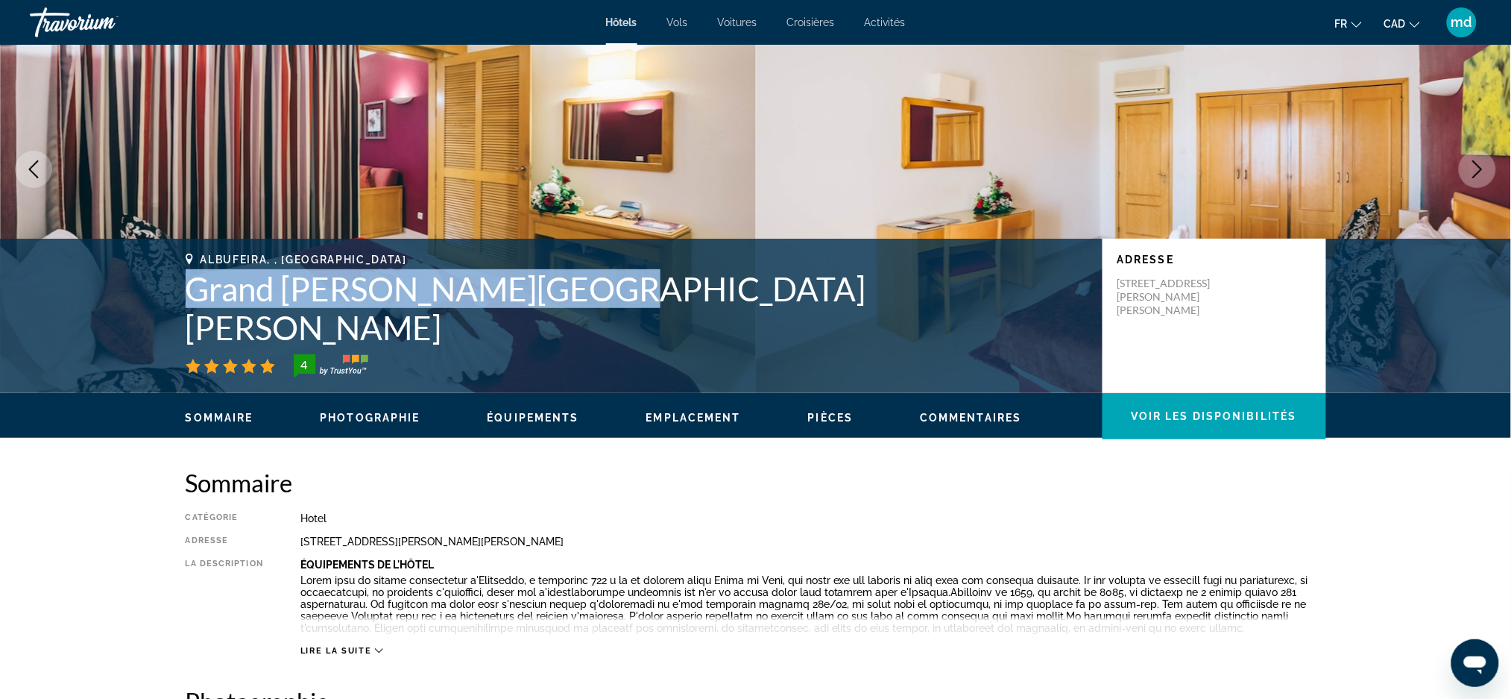
drag, startPoint x: 608, startPoint y: 339, endPoint x: 162, endPoint y: 305, distance: 447.9
click at [162, 305] on div "Albufeira, , [GEOGRAPHIC_DATA] Grand [PERSON_NAME][GEOGRAPHIC_DATA][PERSON_NAME…" at bounding box center [756, 316] width 1201 height 125
copy h1 "Grand [PERSON_NAME][GEOGRAPHIC_DATA][PERSON_NAME]"
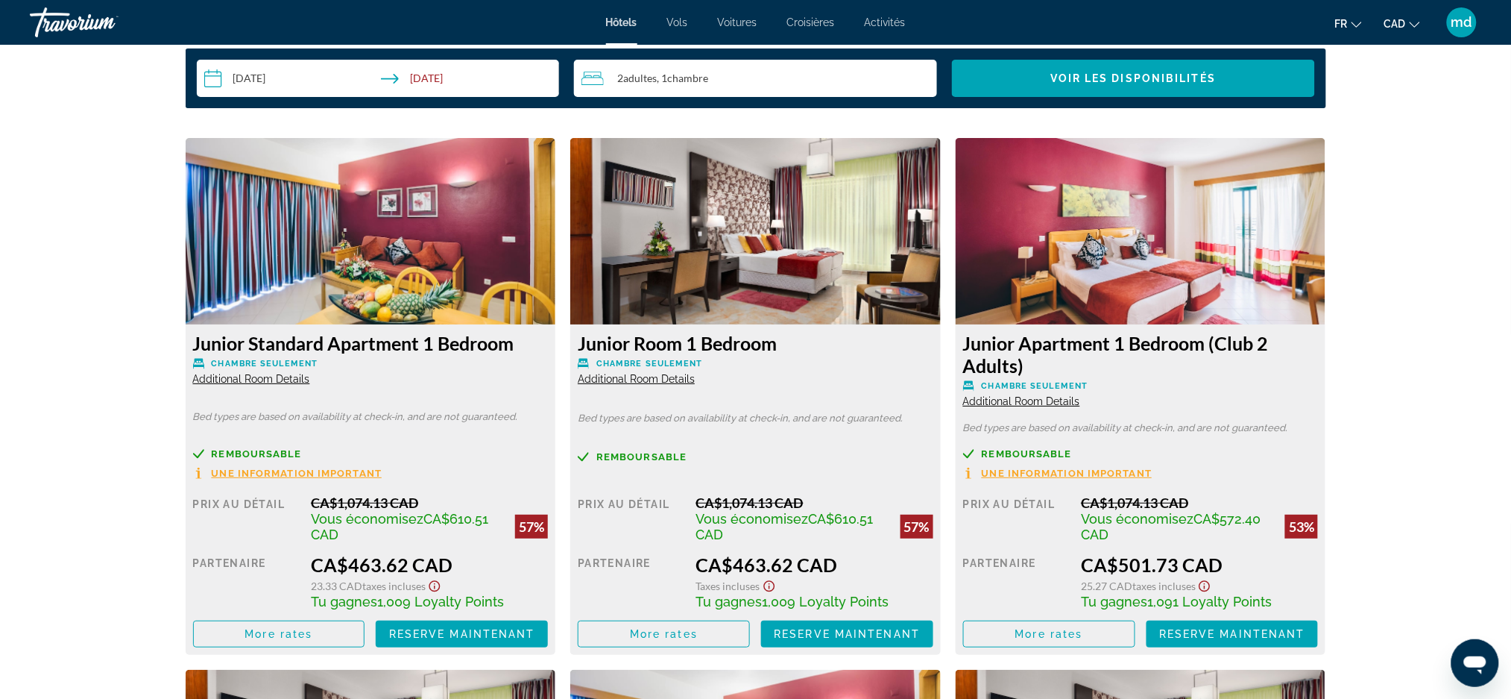
scroll to position [1987, 0]
